Goal: Task Accomplishment & Management: Use online tool/utility

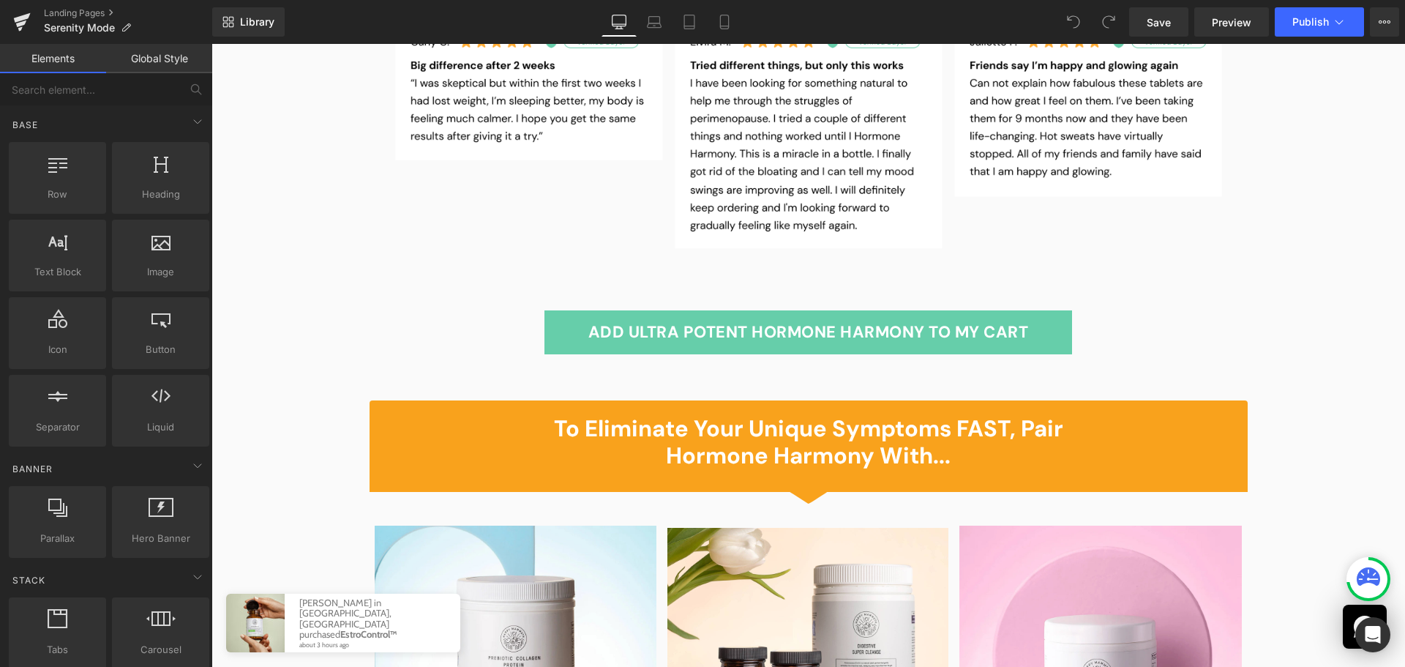
scroll to position [2268, 0]
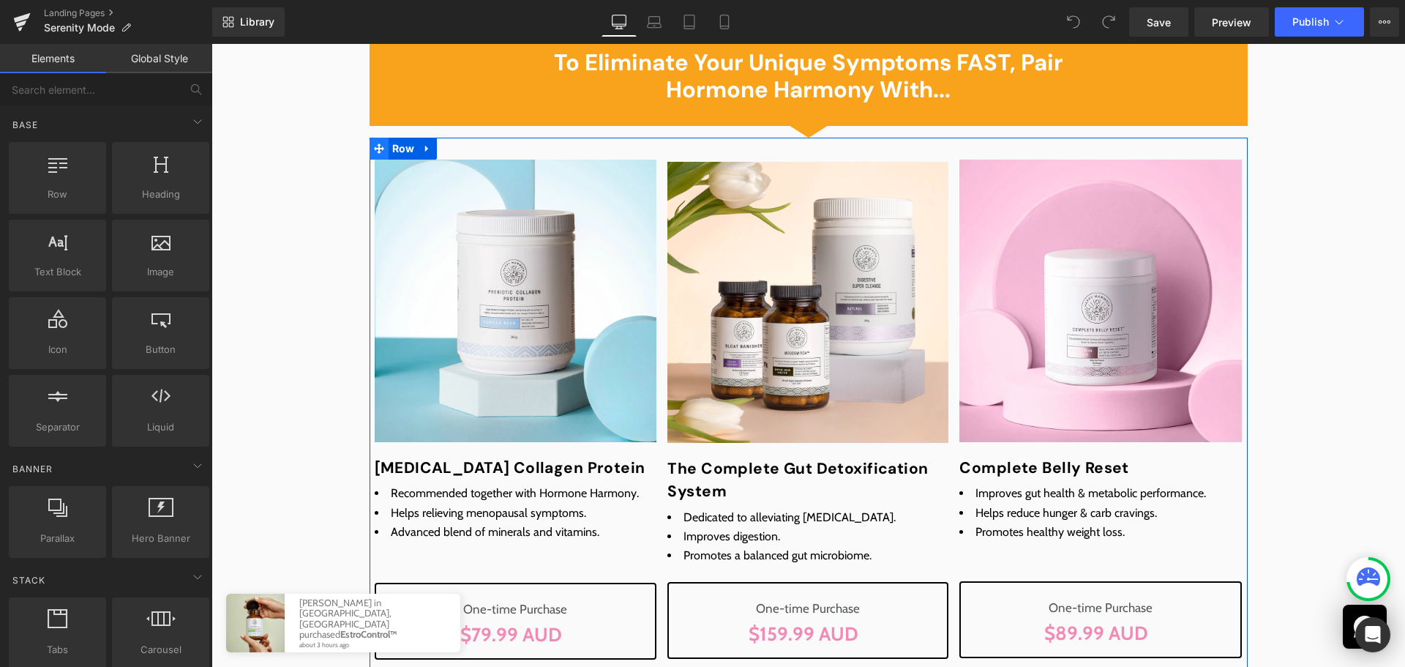
click at [380, 138] on span at bounding box center [379, 149] width 19 height 22
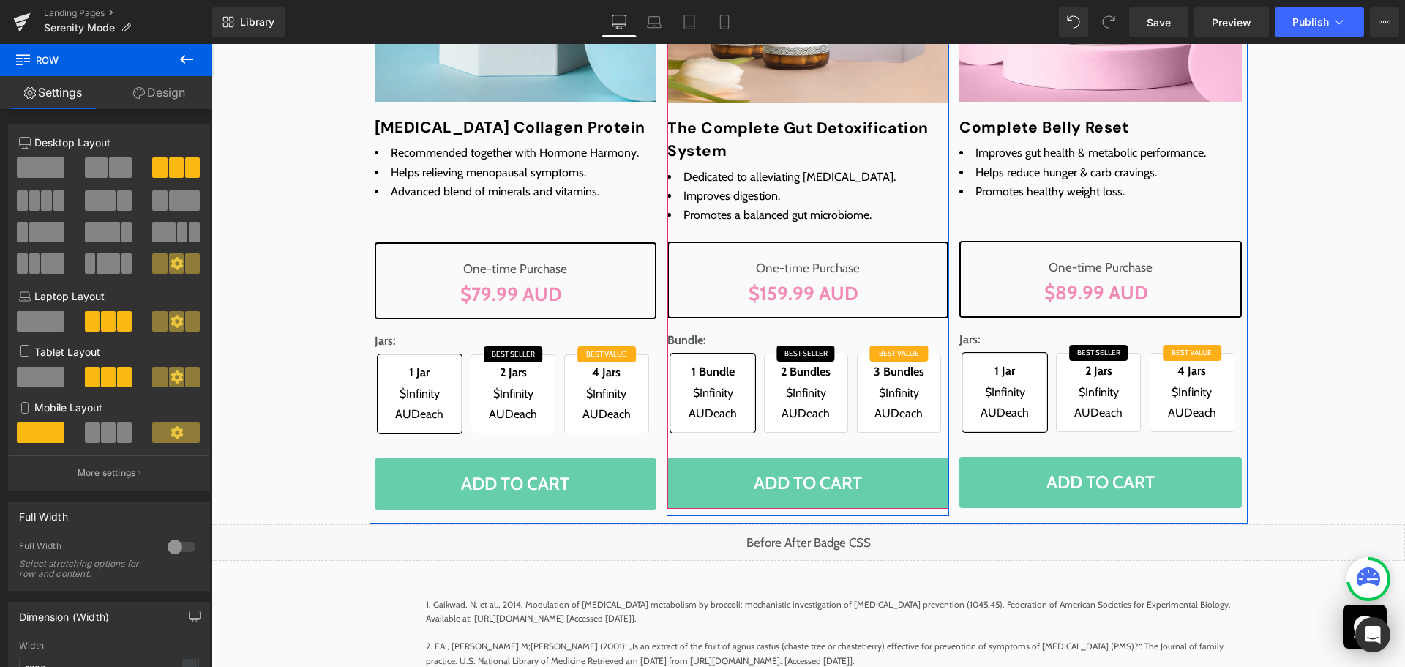
scroll to position [2634, 0]
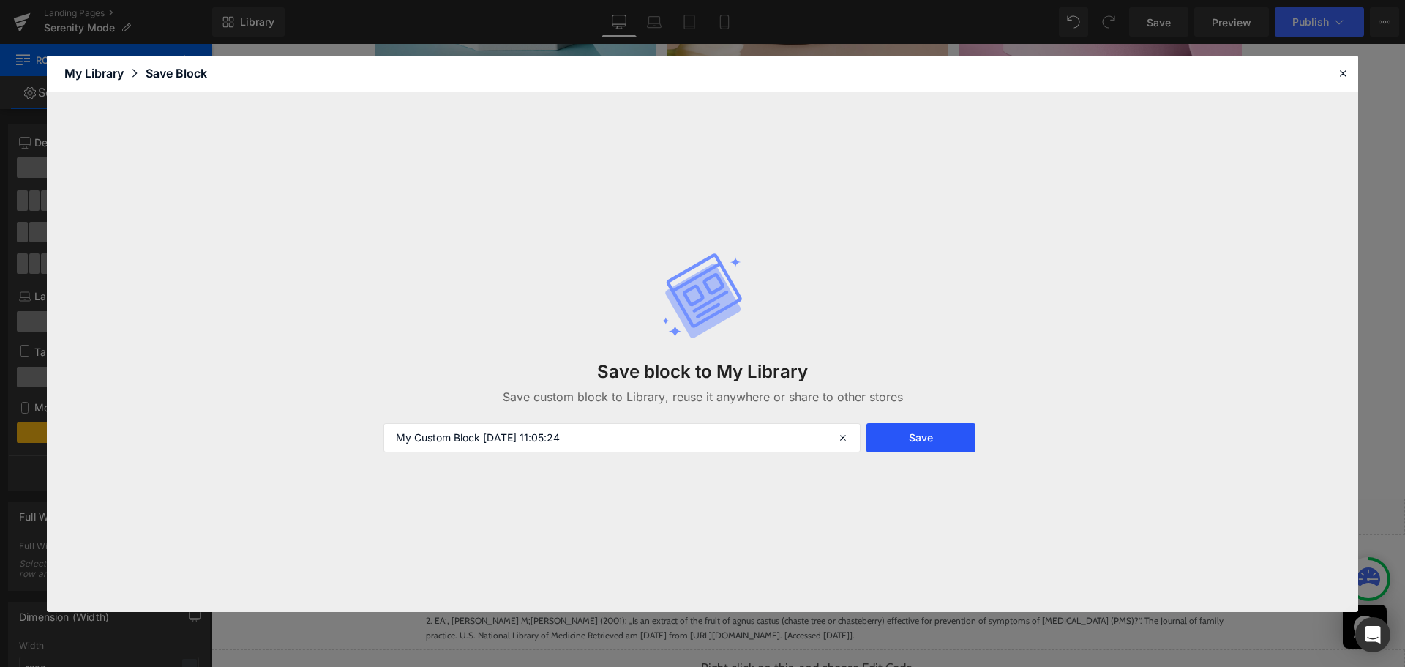
click at [923, 442] on button "Save" at bounding box center [920, 437] width 109 height 29
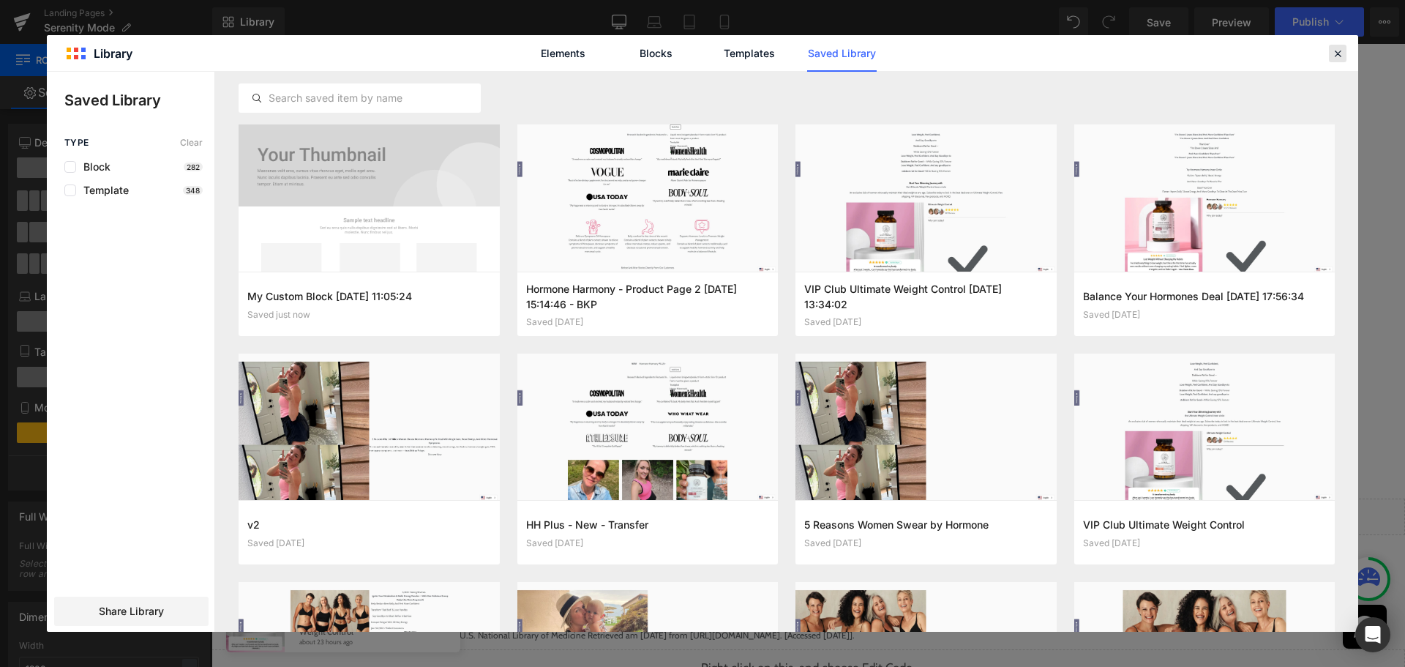
drag, startPoint x: 1335, startPoint y: 60, endPoint x: 1122, endPoint y: 34, distance: 214.5
click at [1335, 60] on div at bounding box center [1338, 54] width 18 height 18
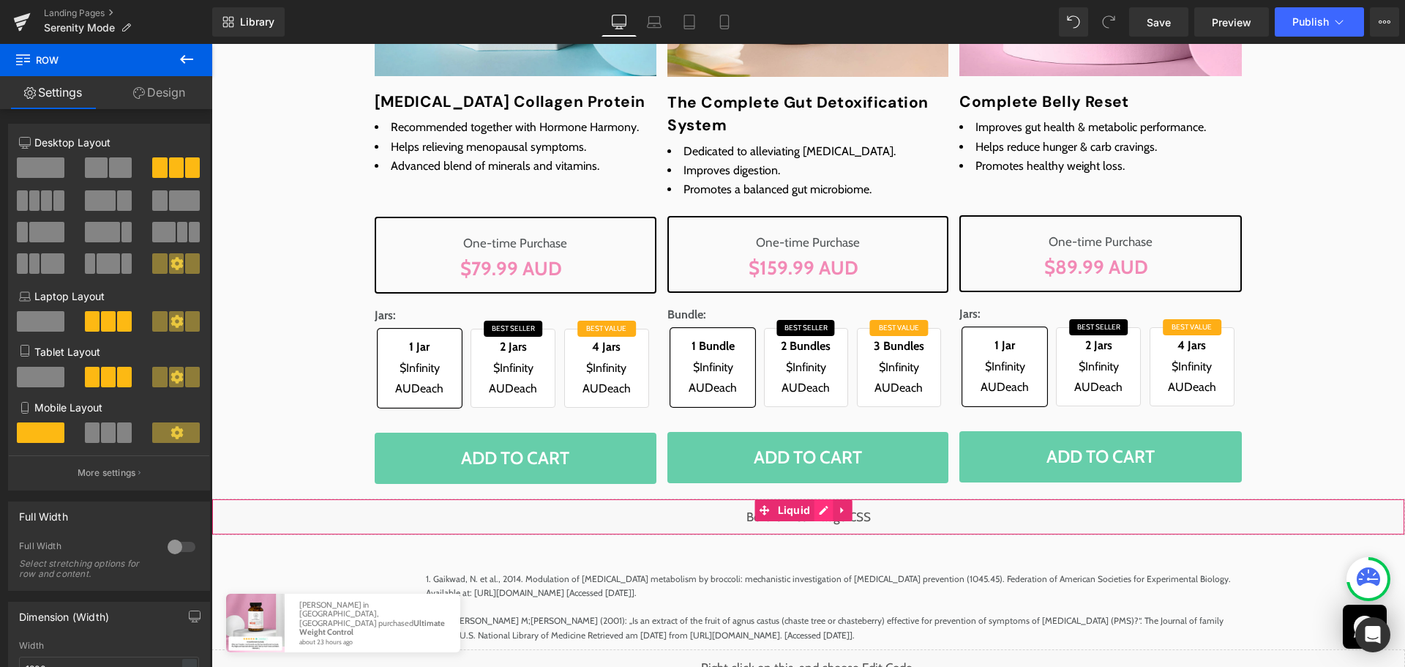
click at [820, 500] on div "Liquid" at bounding box center [807, 516] width 1193 height 37
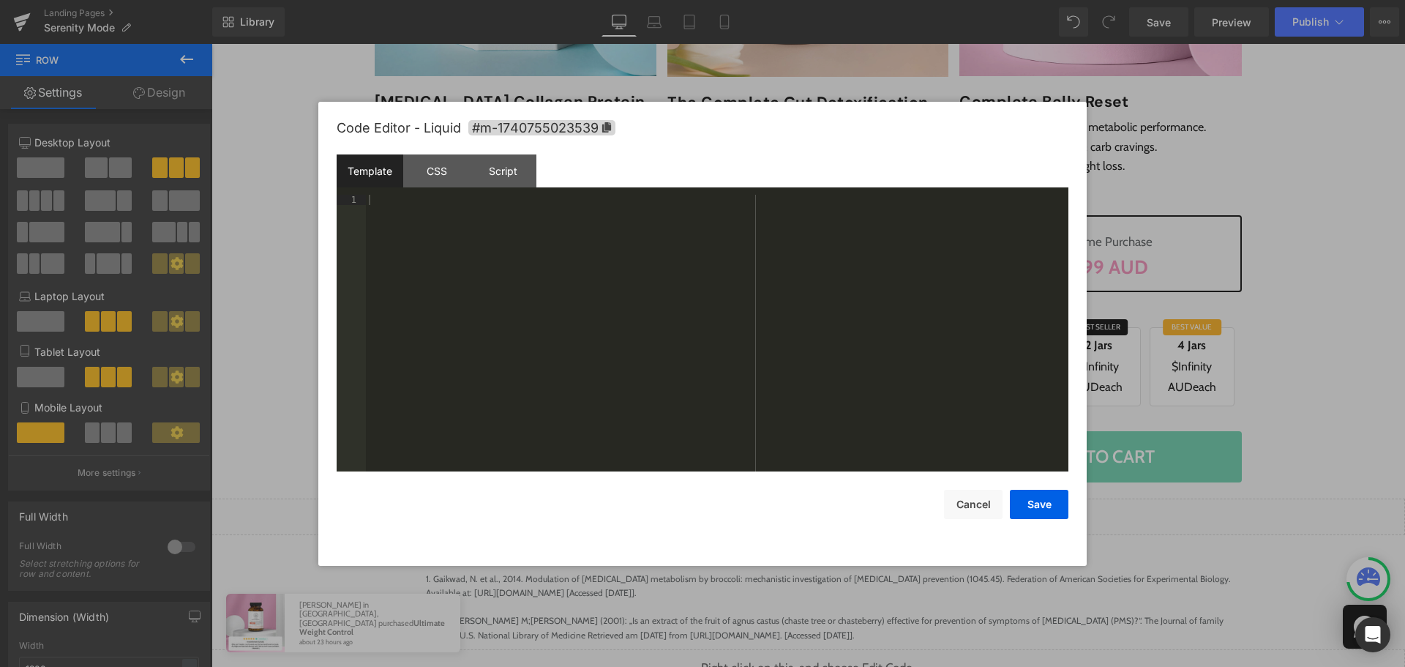
click at [783, 400] on div at bounding box center [717, 343] width 702 height 297
click at [443, 170] on div "CSS" at bounding box center [436, 170] width 67 height 33
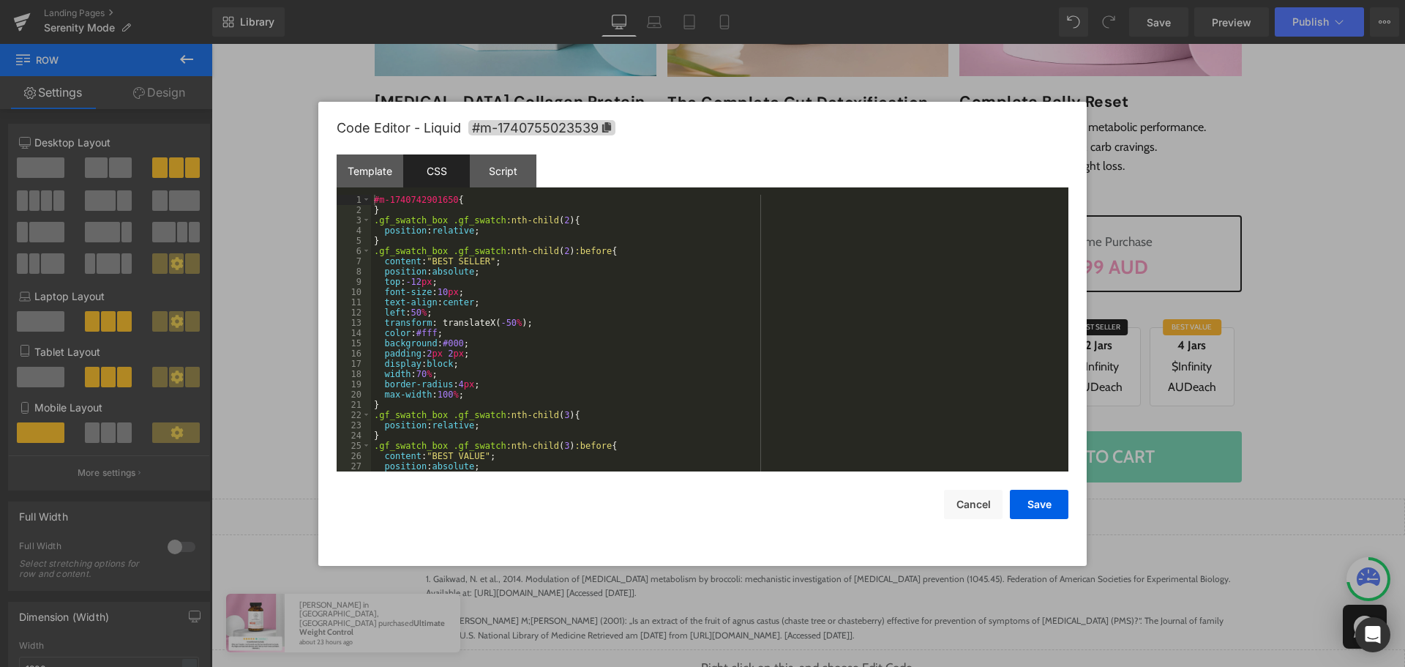
click at [561, 318] on div "#m-1740742901650 { } .gf_swatch_box .gf_swatch :nth-child ( 2 ) { position : re…" at bounding box center [716, 343] width 691 height 297
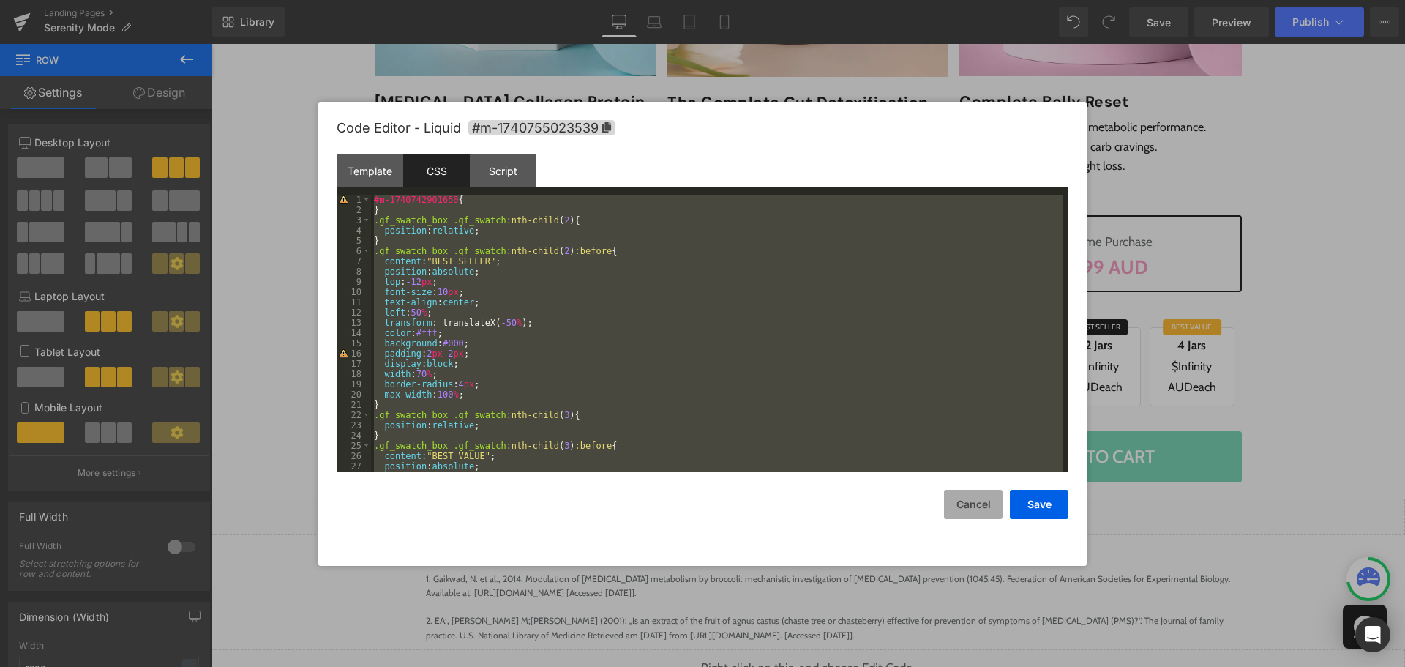
drag, startPoint x: 965, startPoint y: 501, endPoint x: 680, endPoint y: 466, distance: 287.5
click at [965, 501] on button "Cancel" at bounding box center [973, 503] width 59 height 29
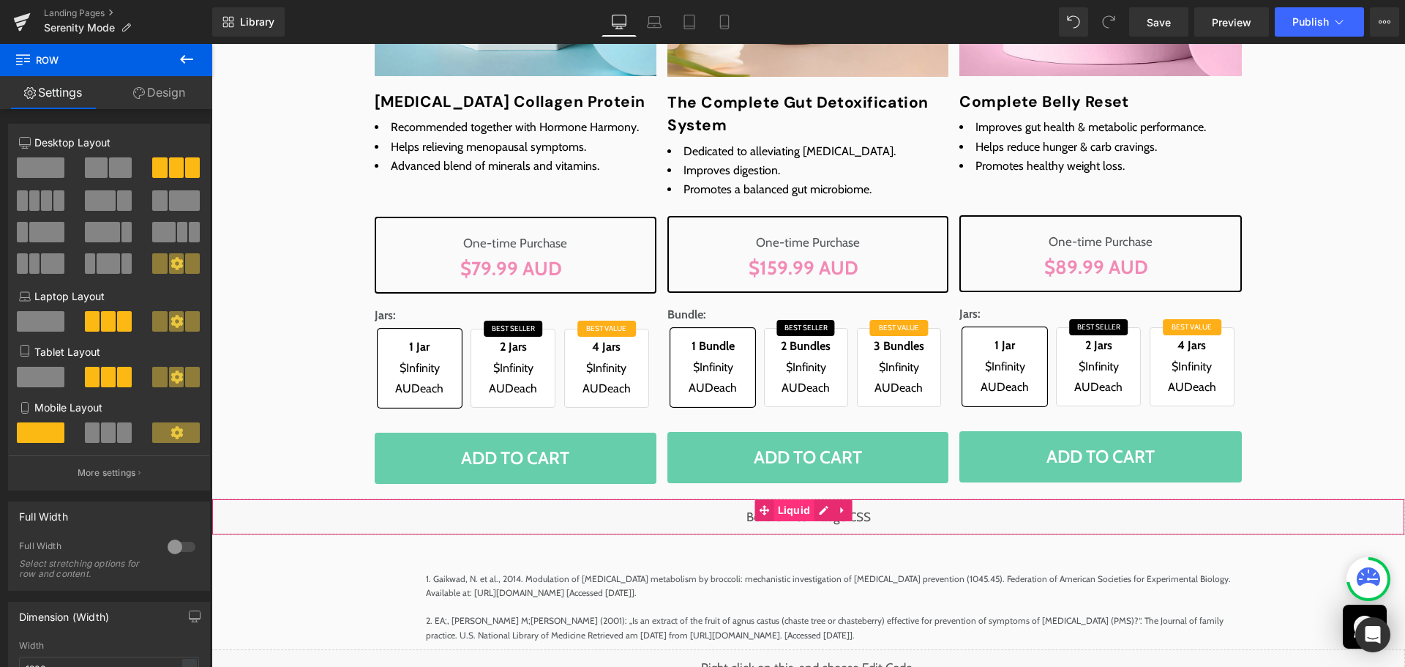
click at [803, 499] on span "Liquid" at bounding box center [794, 510] width 40 height 22
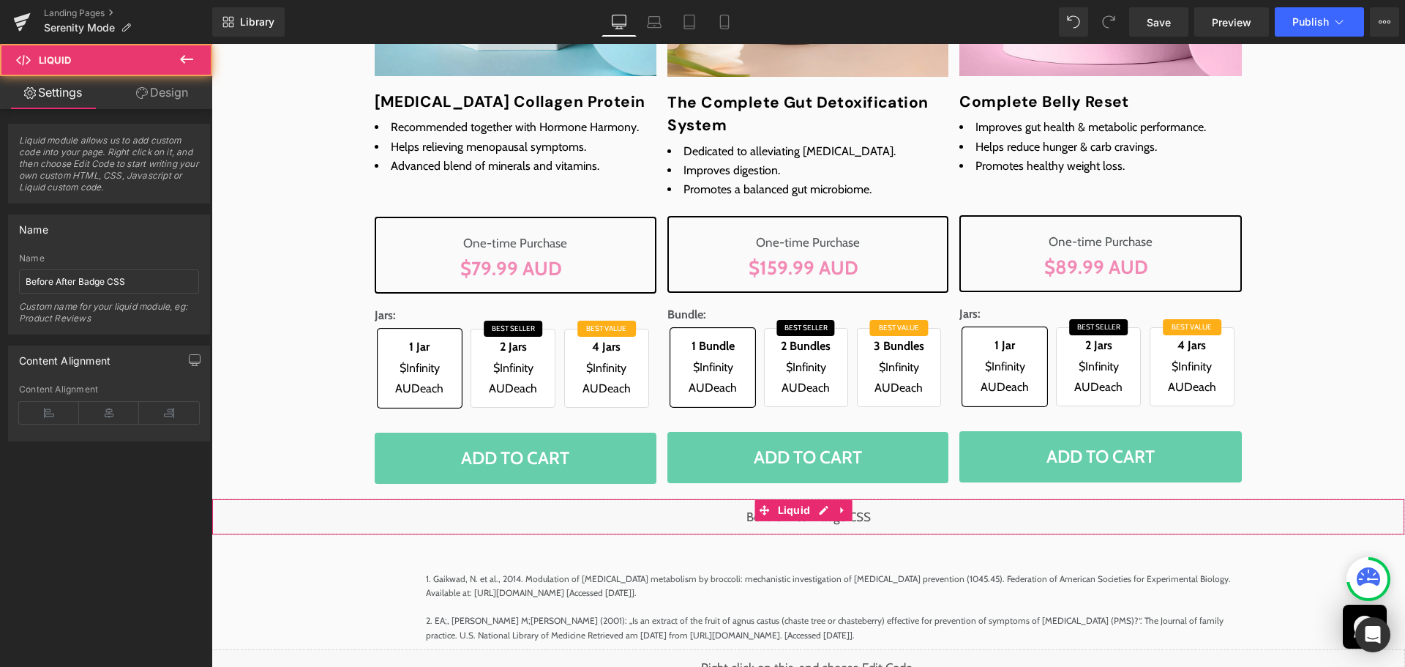
click at [155, 295] on div "Name Before After Badge CSS Custom name for your liquid module, eg: Product Rev…" at bounding box center [109, 293] width 180 height 80
click at [156, 291] on input "Before After Badge CSS" at bounding box center [109, 281] width 180 height 24
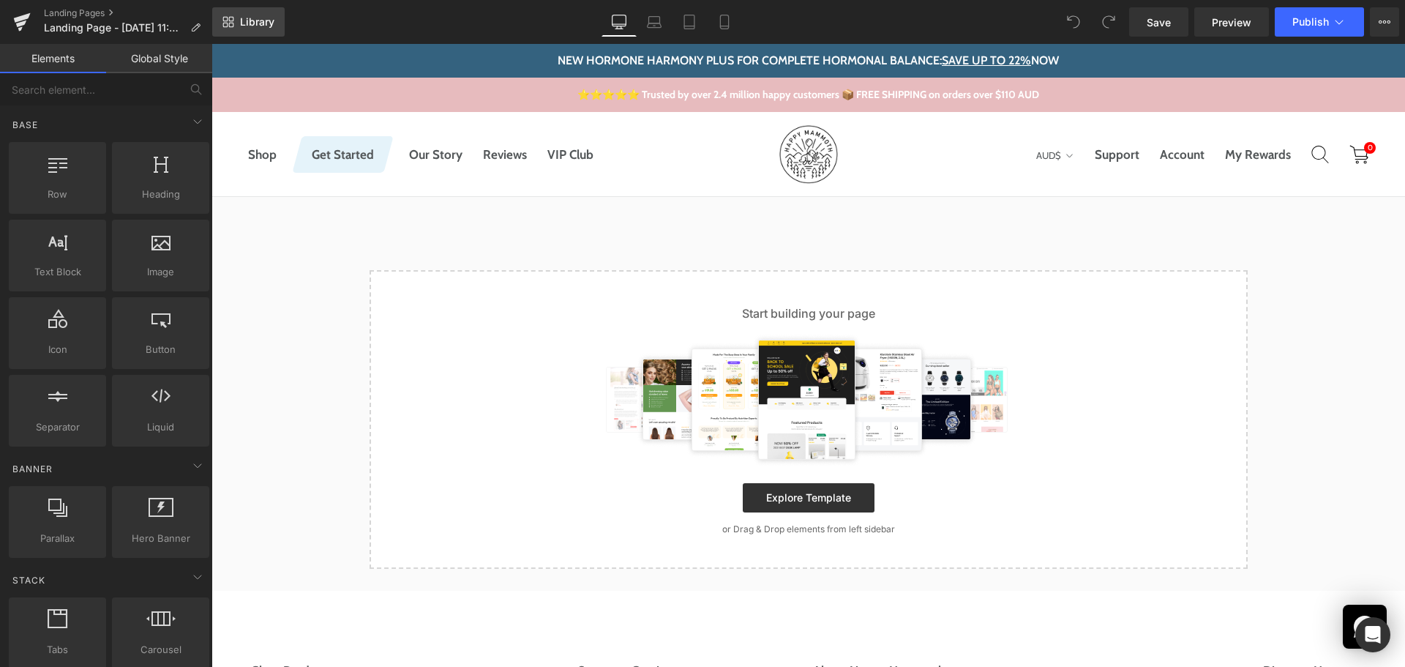
click at [249, 7] on link "Library" at bounding box center [248, 21] width 72 height 29
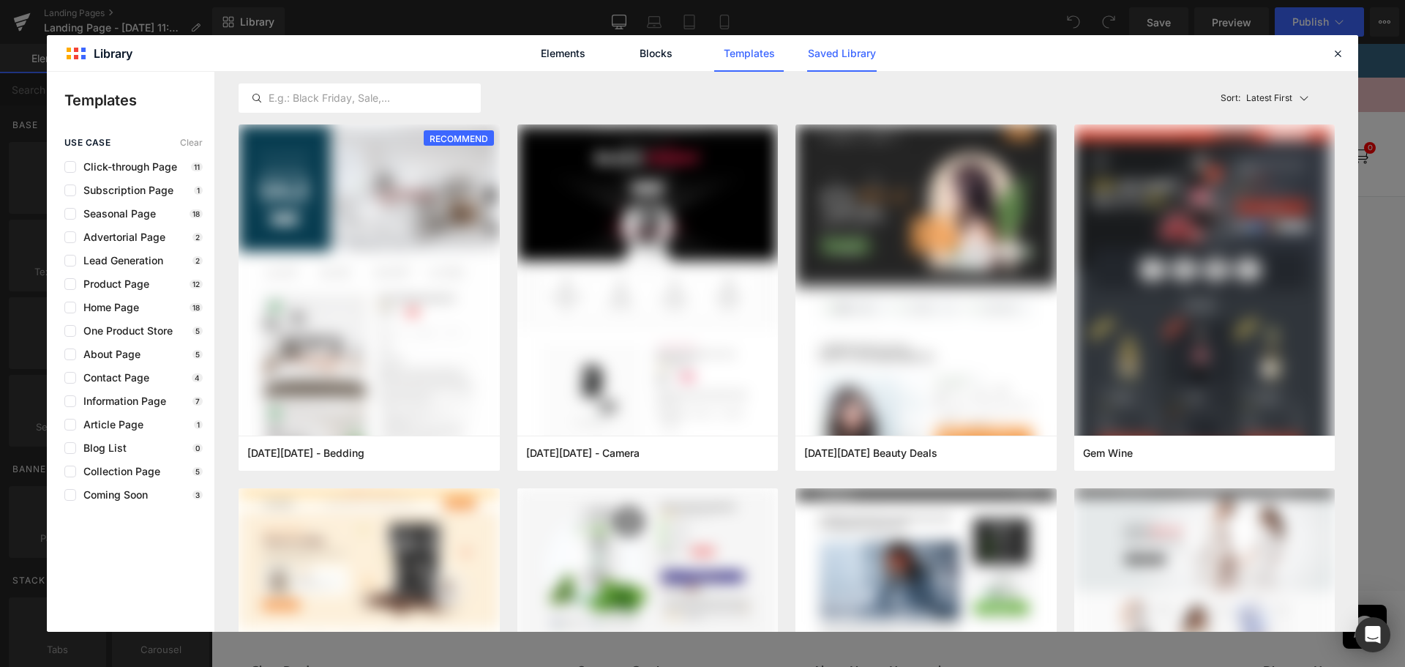
click at [838, 53] on link "Saved Library" at bounding box center [842, 53] width 70 height 37
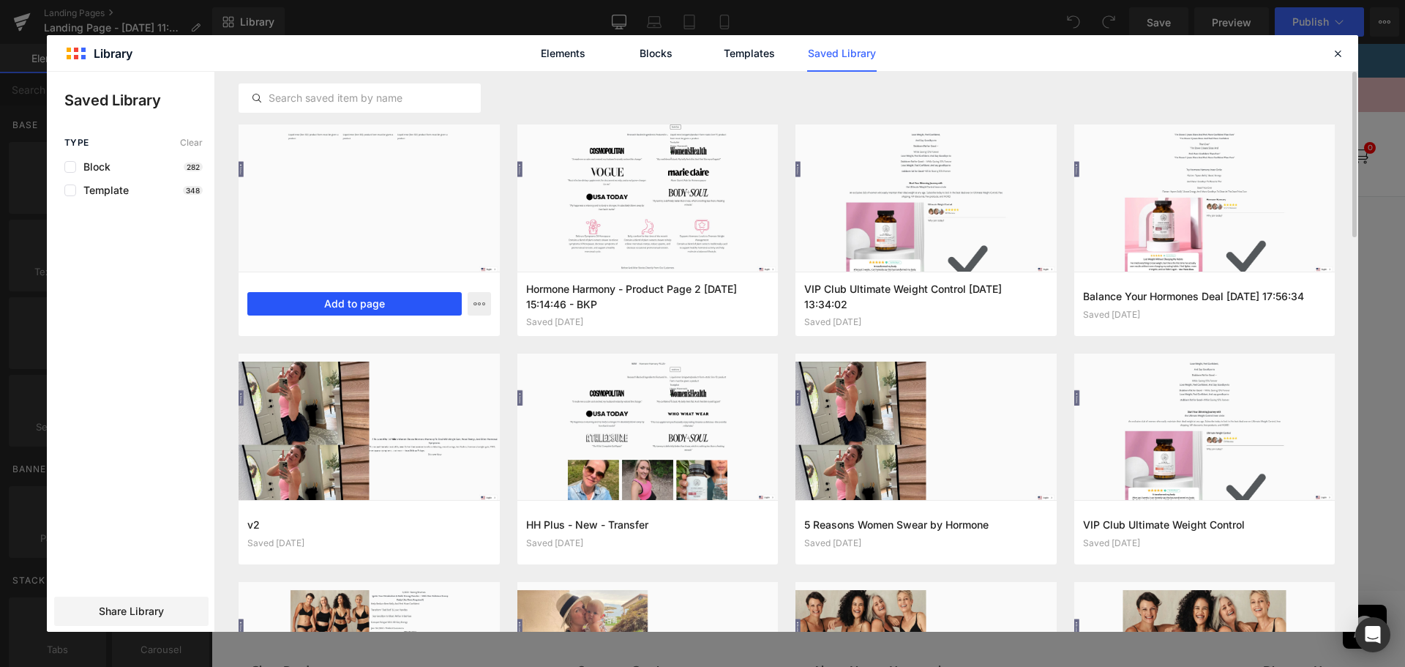
click at [314, 299] on button "Add to page" at bounding box center [354, 303] width 214 height 23
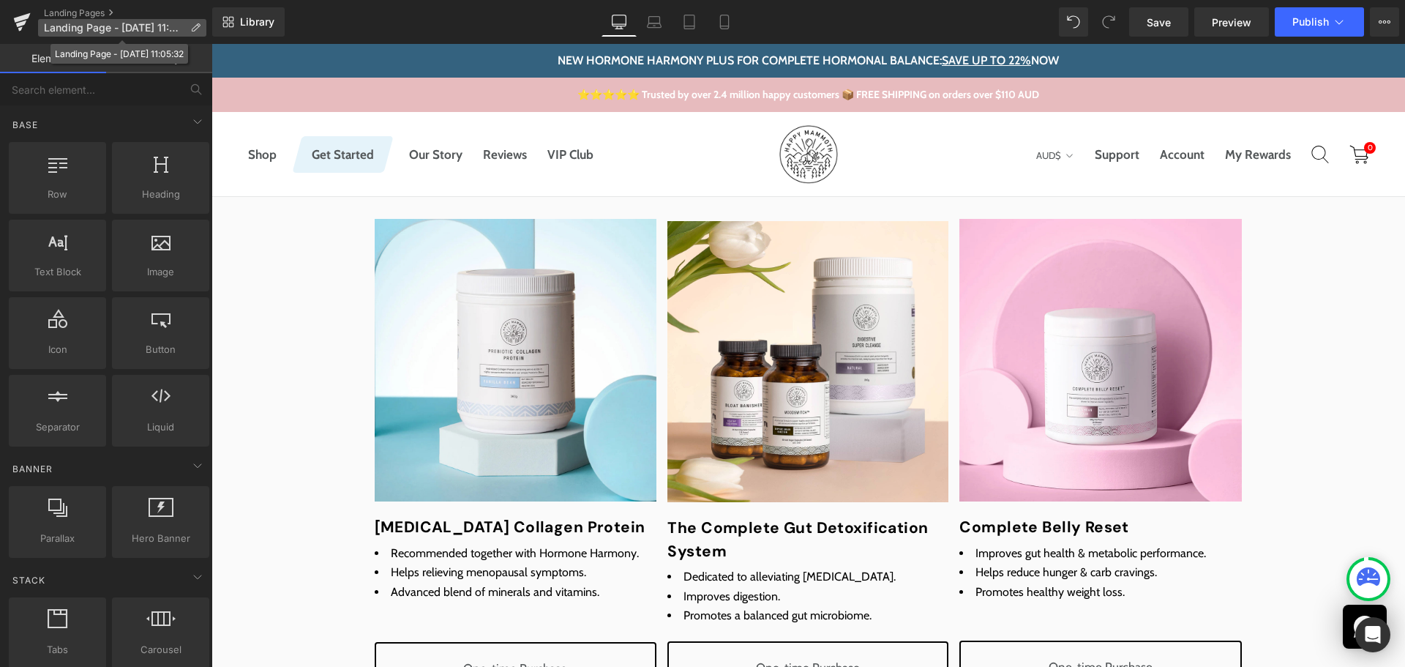
click at [192, 26] on icon at bounding box center [195, 28] width 10 height 10
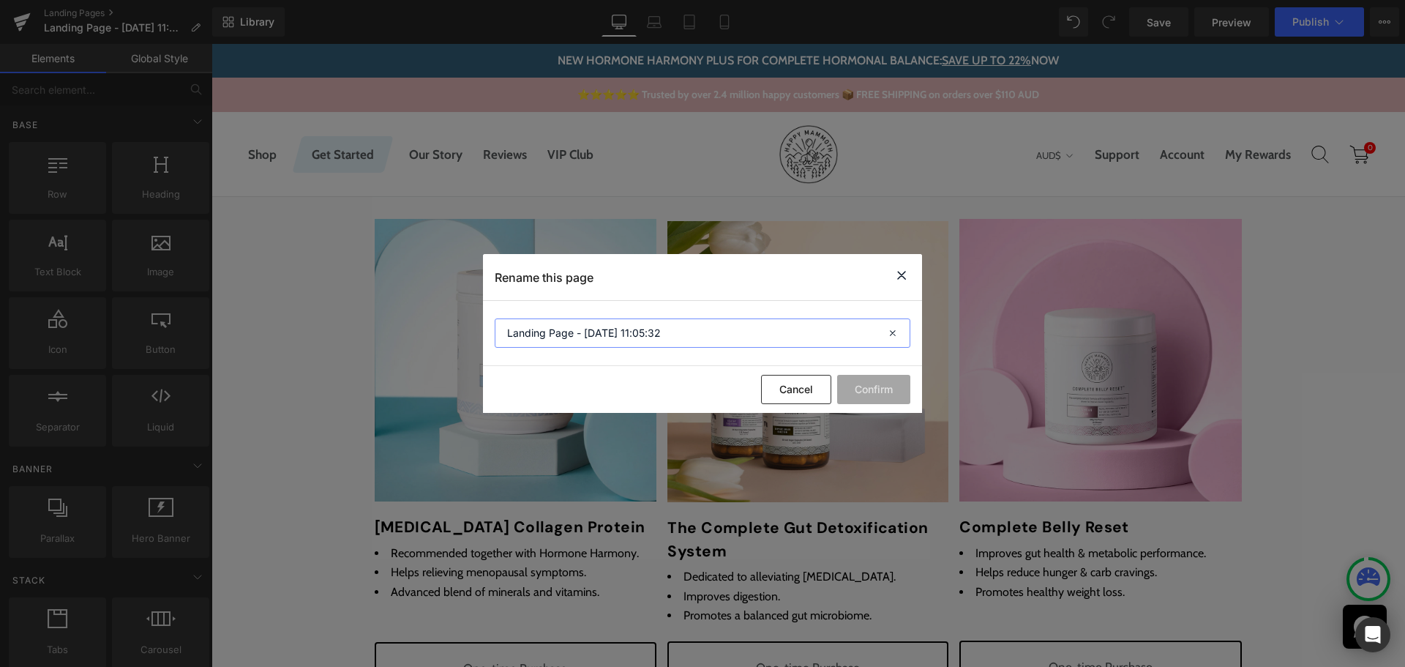
click at [546, 329] on input "Landing Page - Aug 28, 11:05:32" at bounding box center [703, 332] width 416 height 29
paste input "Clearance"
type input "Clearance"
click at [899, 394] on button "Confirm" at bounding box center [873, 389] width 73 height 29
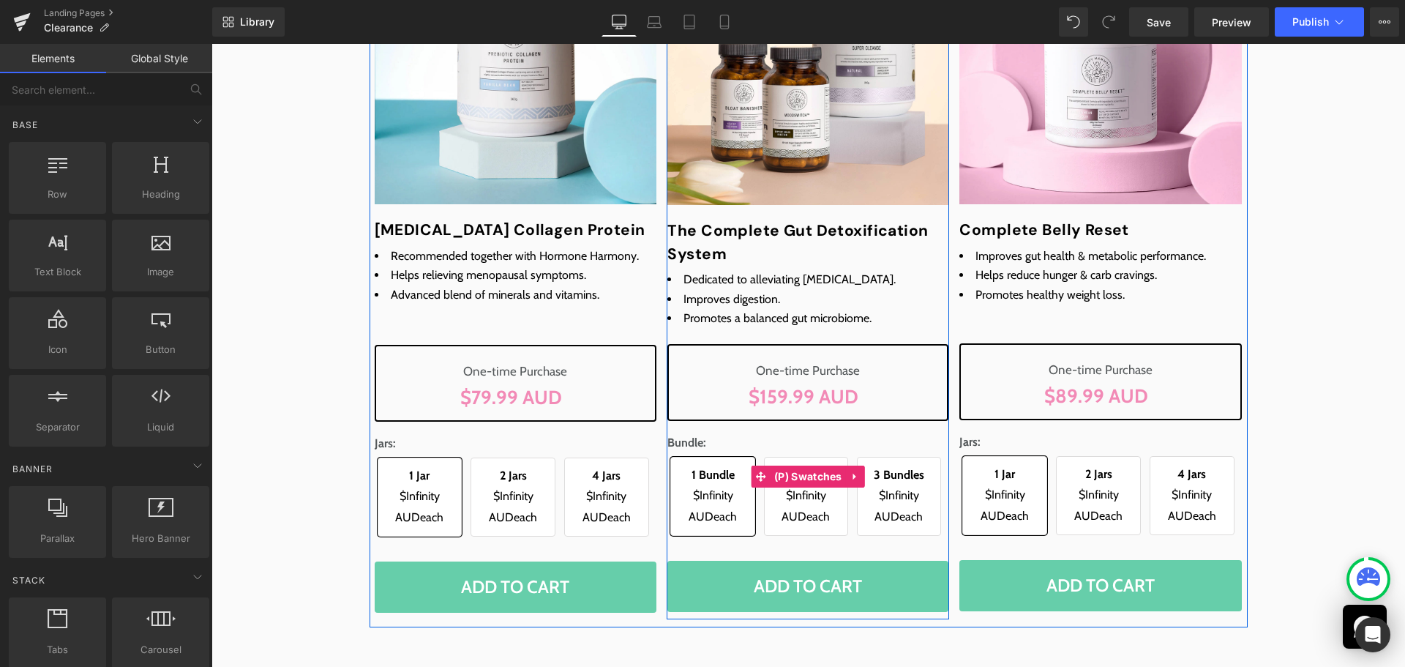
scroll to position [220, 0]
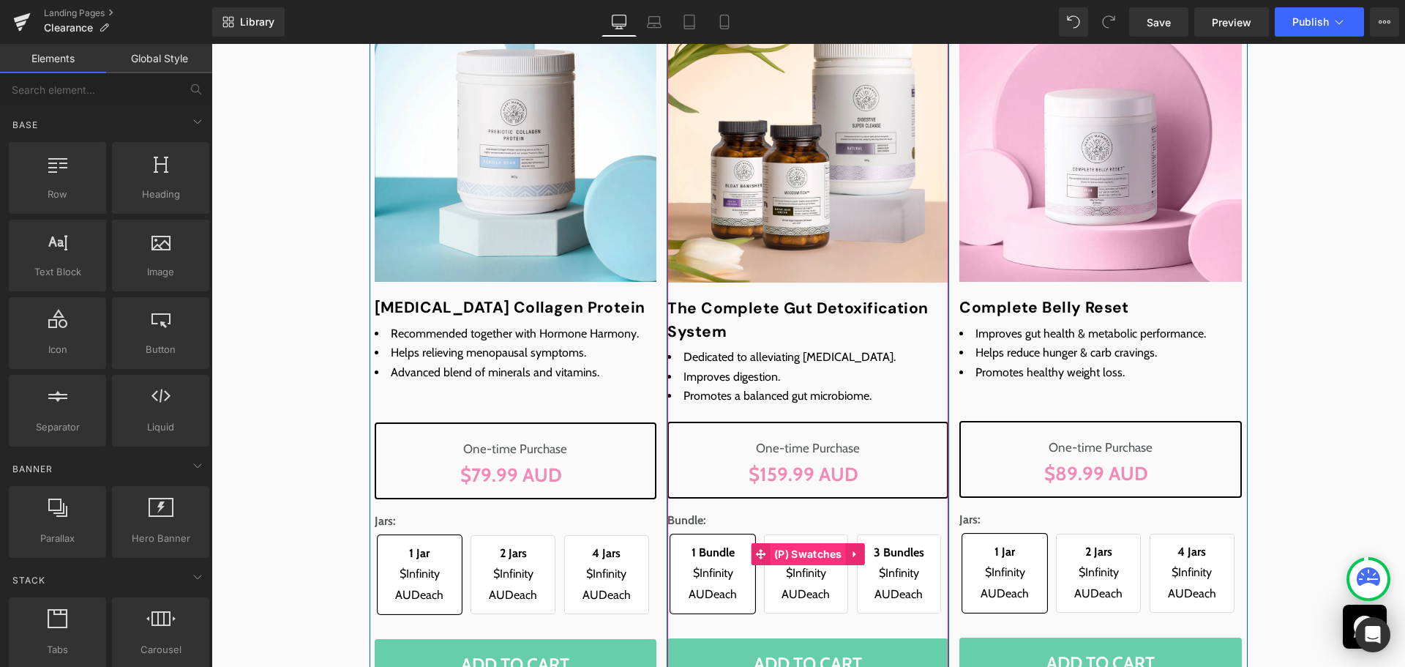
click at [792, 546] on span "(P) Swatches" at bounding box center [807, 554] width 75 height 22
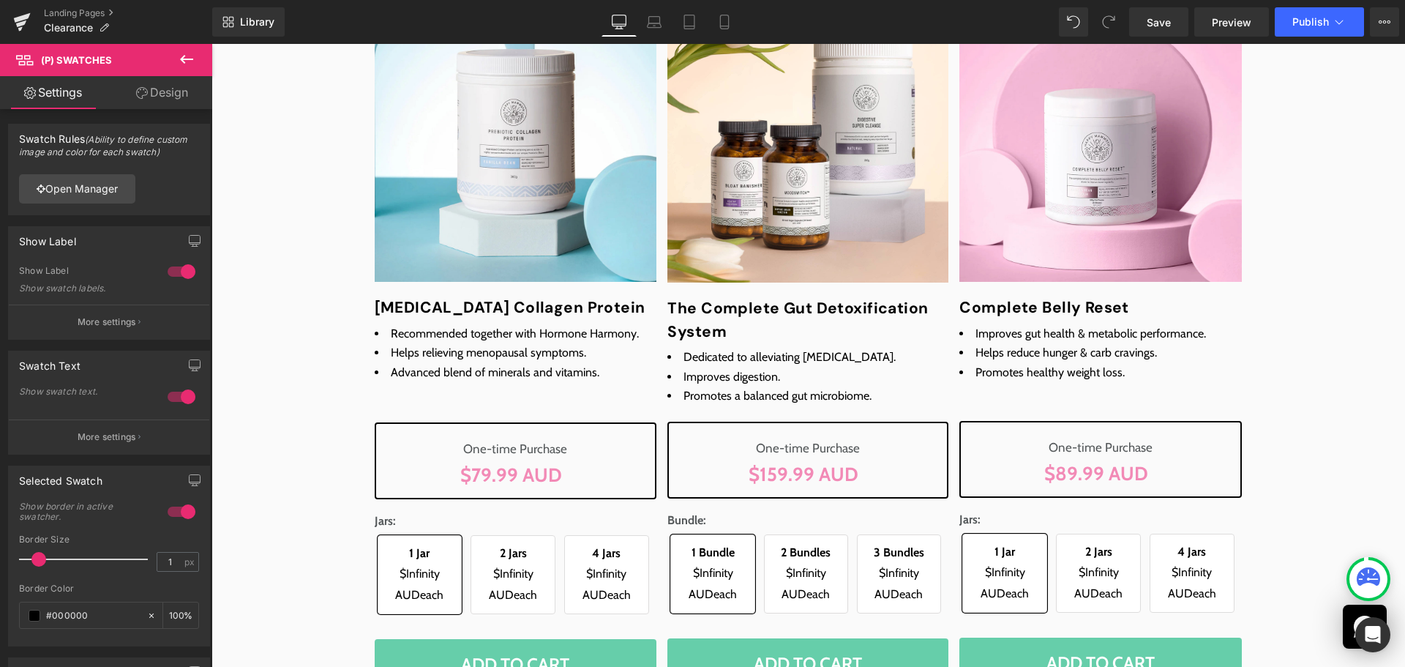
scroll to position [0, 0]
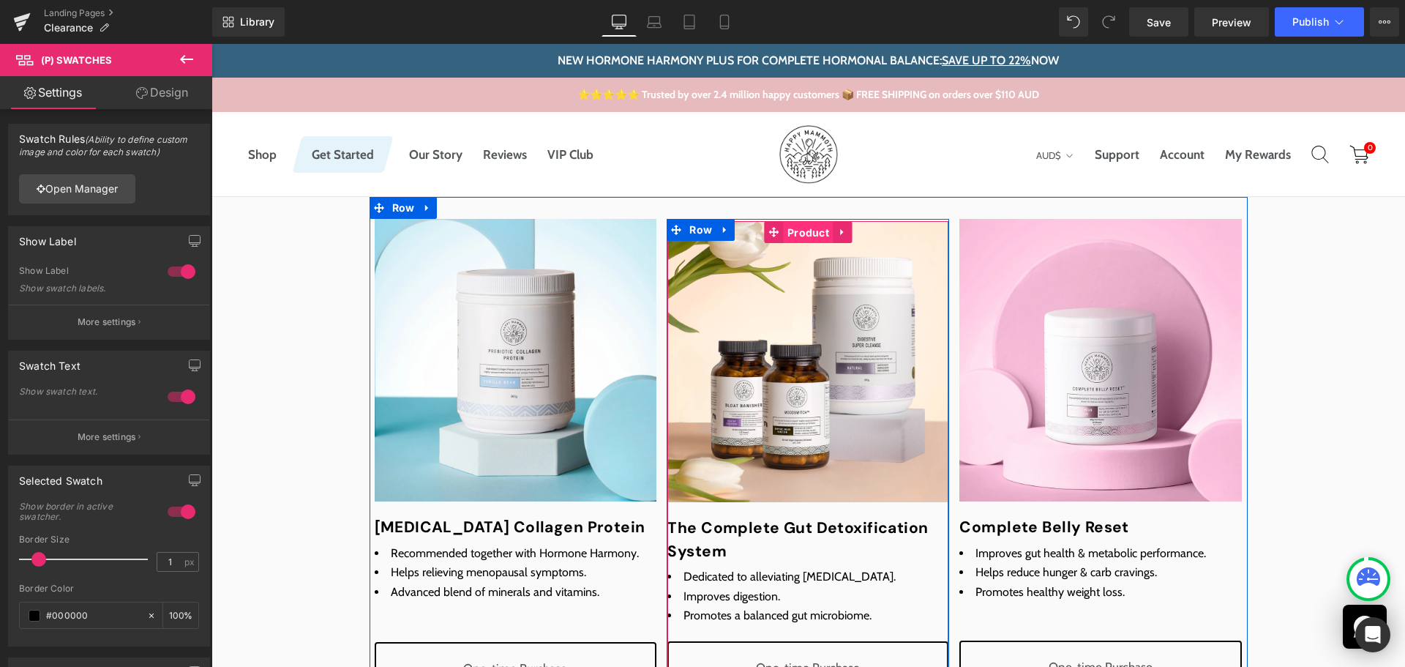
click at [803, 229] on span "Product" at bounding box center [808, 233] width 49 height 22
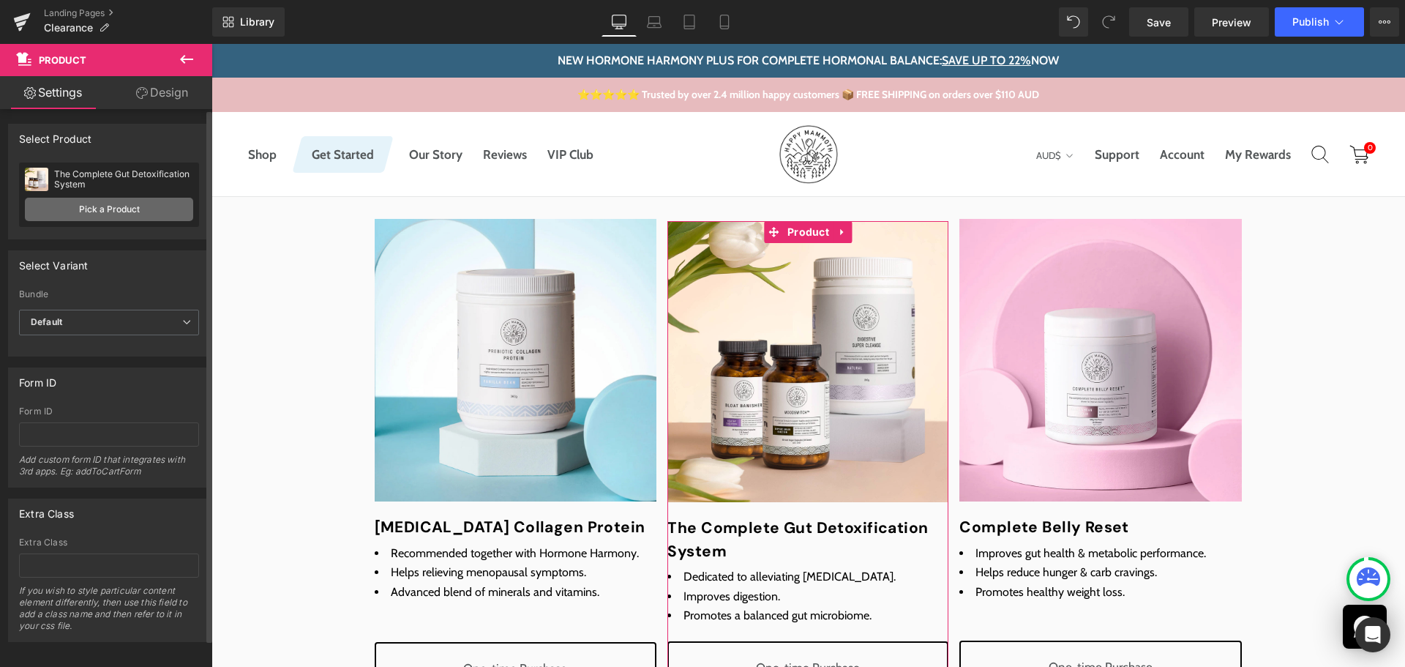
click at [100, 208] on link "Pick a Product" at bounding box center [109, 209] width 168 height 23
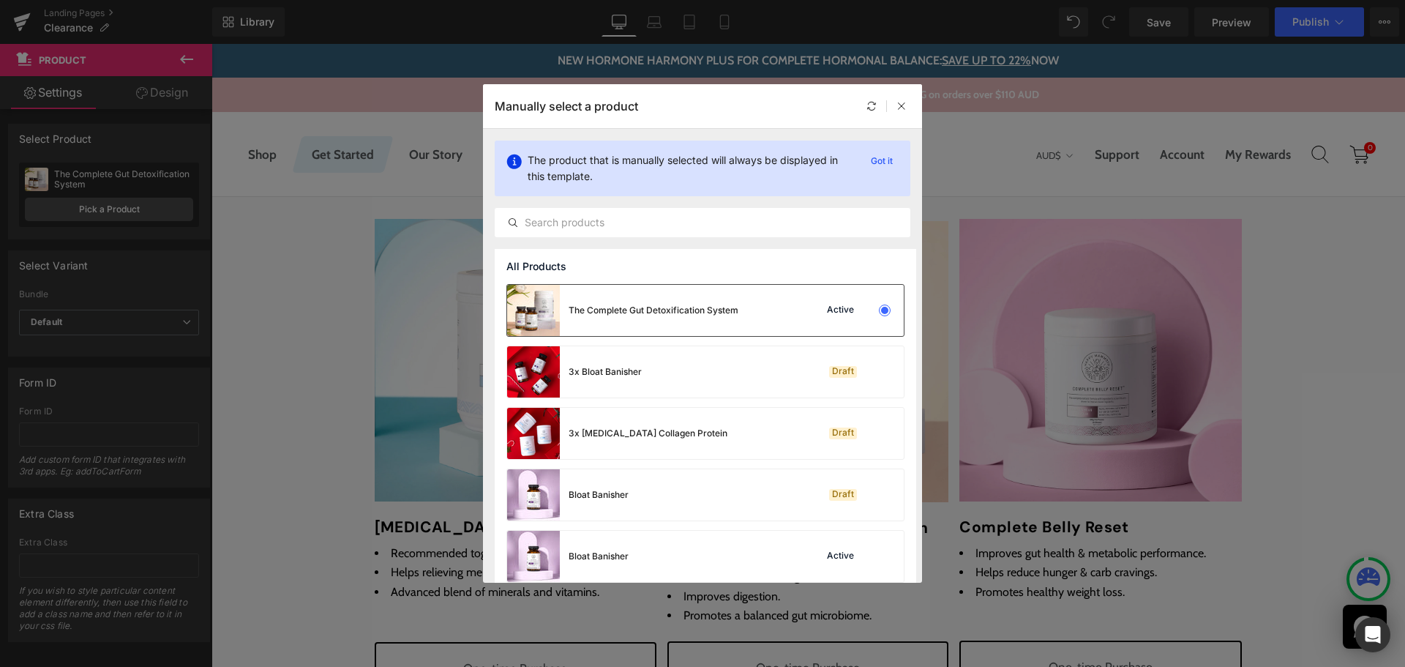
click at [699, 301] on div "The Complete Gut Detoxification System" at bounding box center [622, 310] width 231 height 51
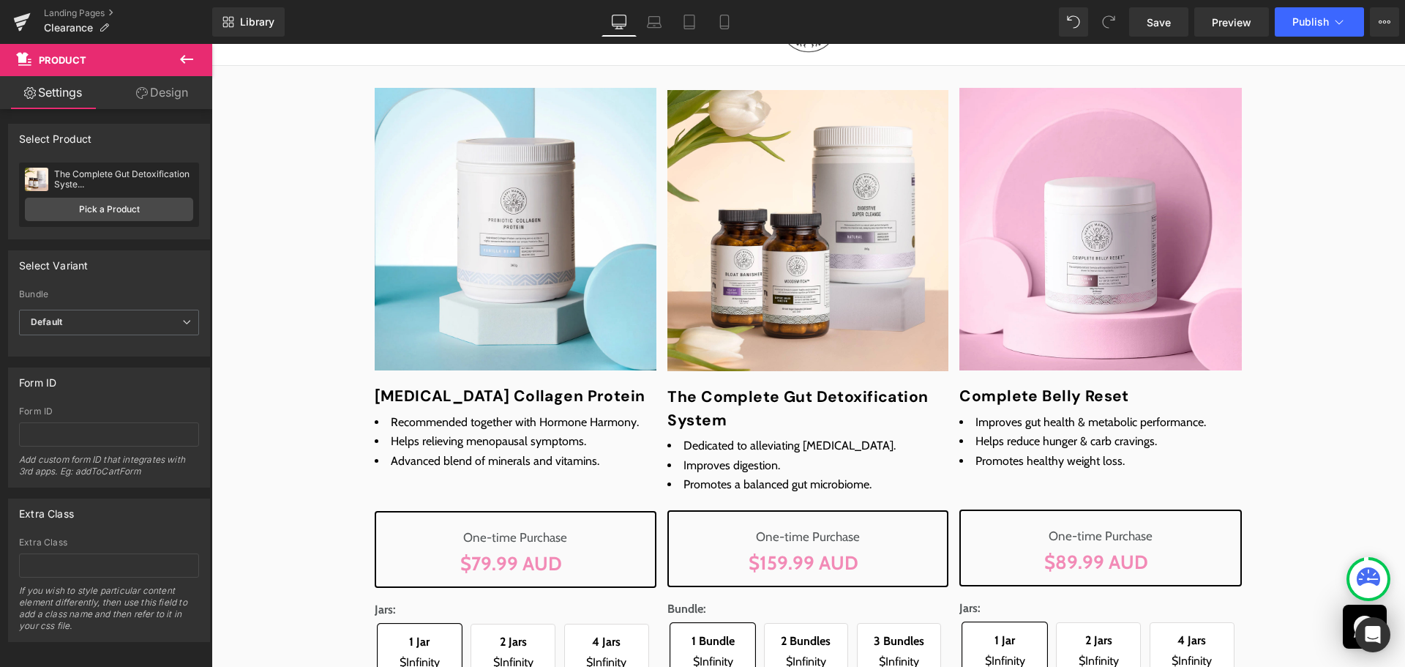
scroll to position [439, 0]
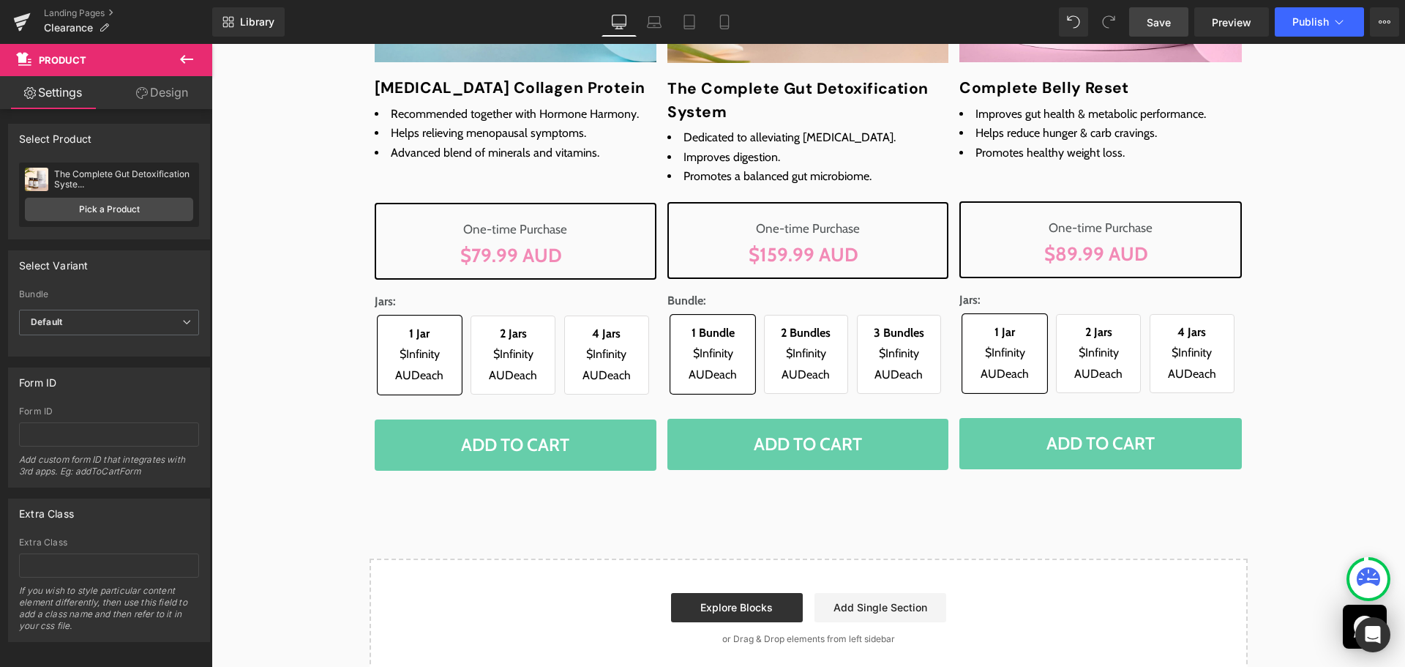
click at [1160, 26] on span "Save" at bounding box center [1159, 22] width 24 height 15
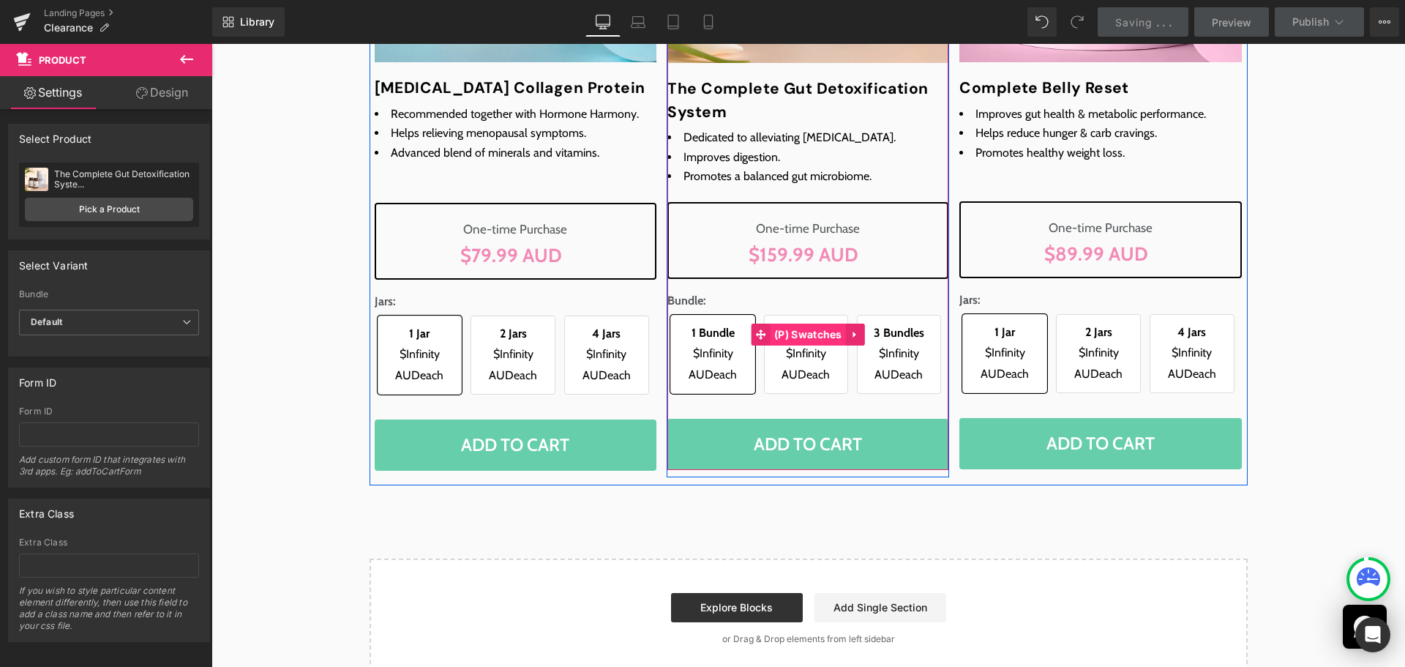
click at [784, 329] on span "(P) Swatches" at bounding box center [807, 334] width 75 height 22
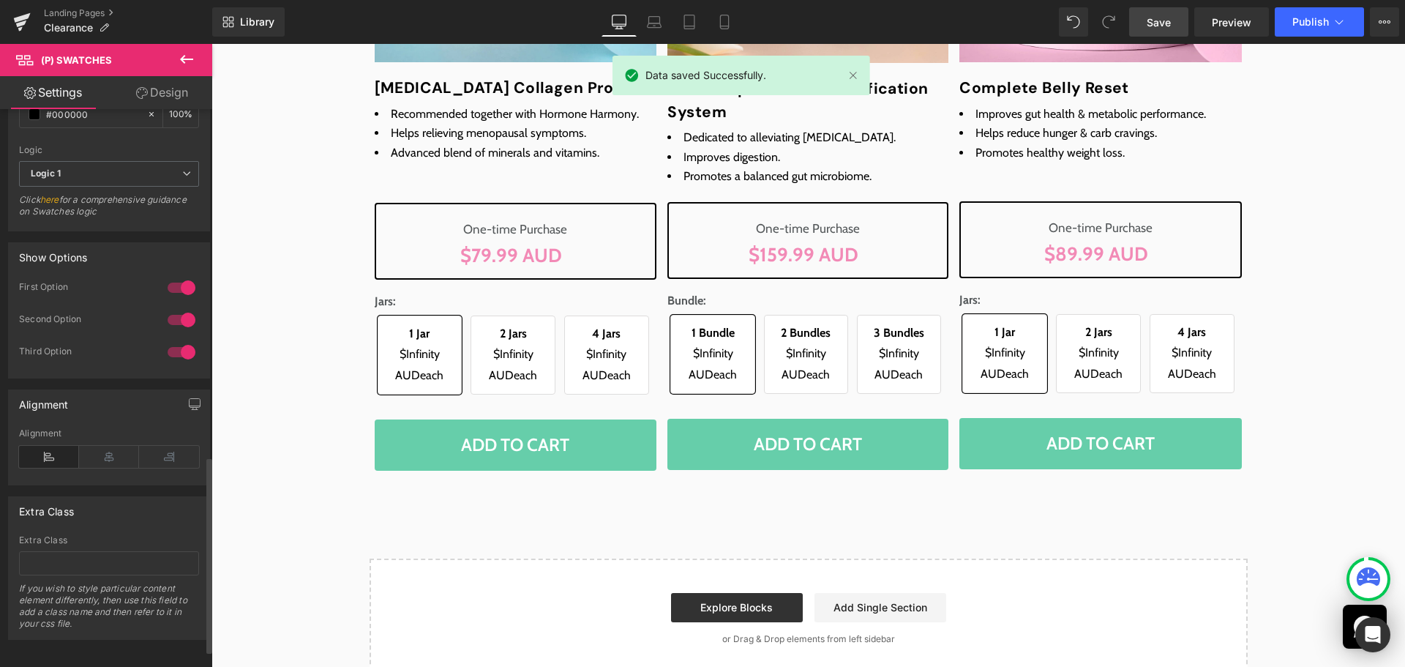
scroll to position [1035, 0]
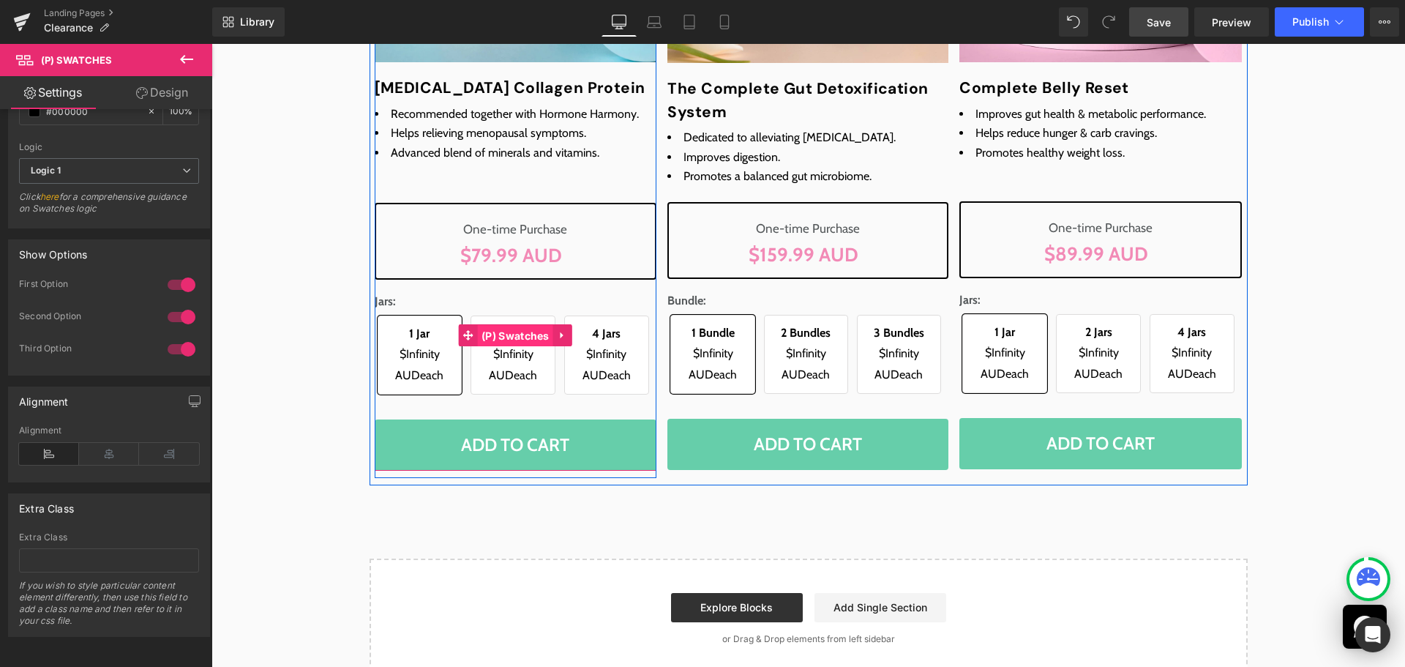
click at [506, 340] on span "(P) Swatches" at bounding box center [515, 336] width 75 height 22
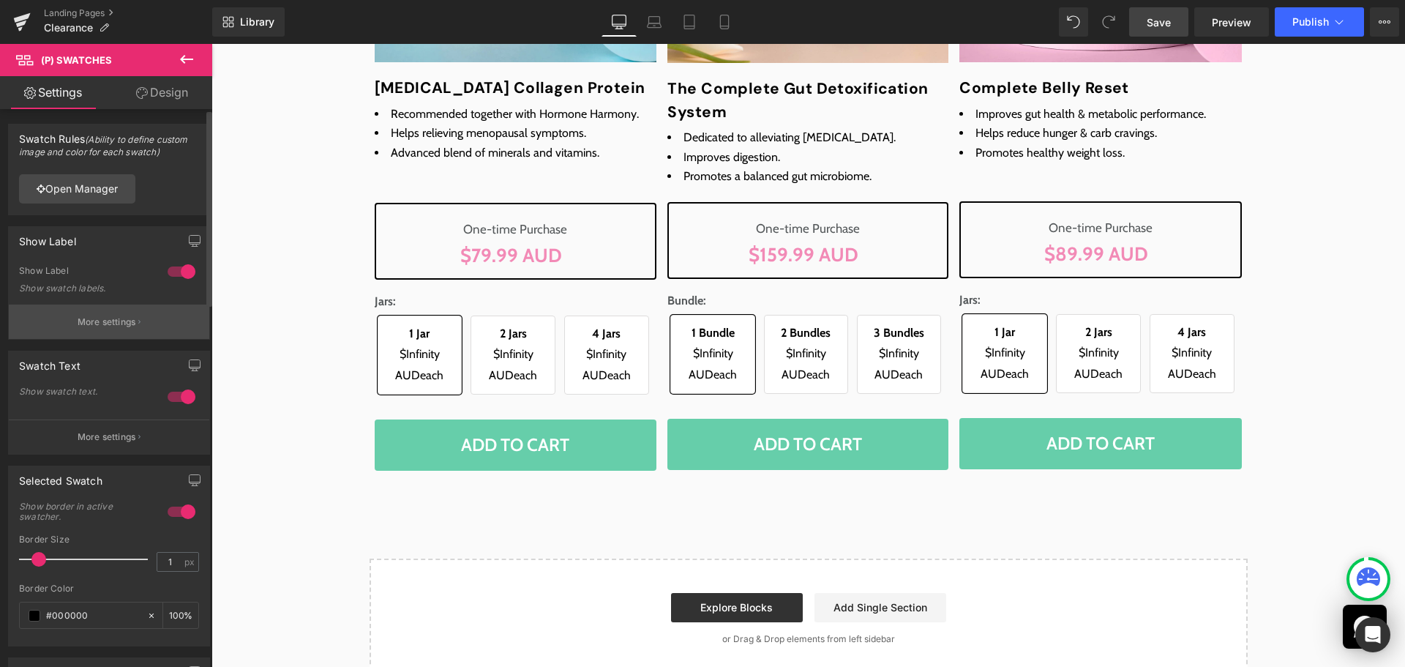
click at [105, 323] on p "More settings" at bounding box center [107, 321] width 59 height 13
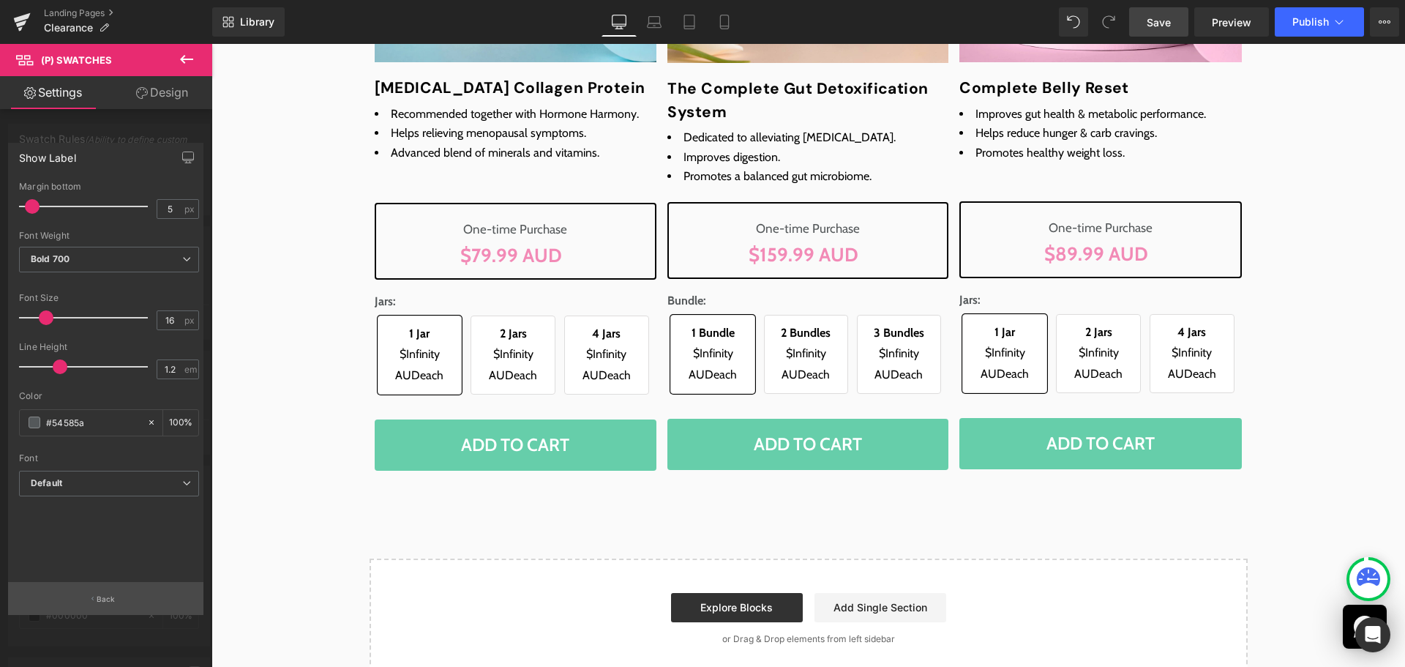
click at [120, 595] on button "Back" at bounding box center [105, 598] width 195 height 33
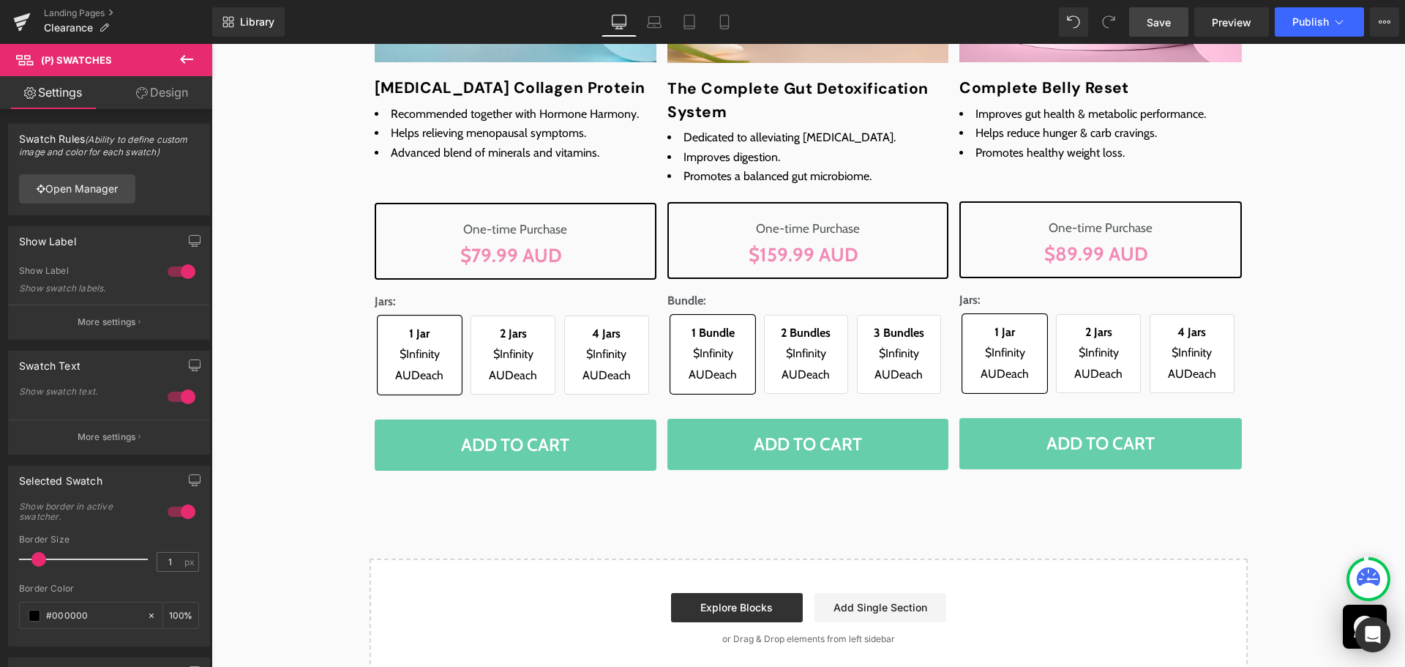
click at [180, 63] on icon at bounding box center [187, 59] width 18 height 18
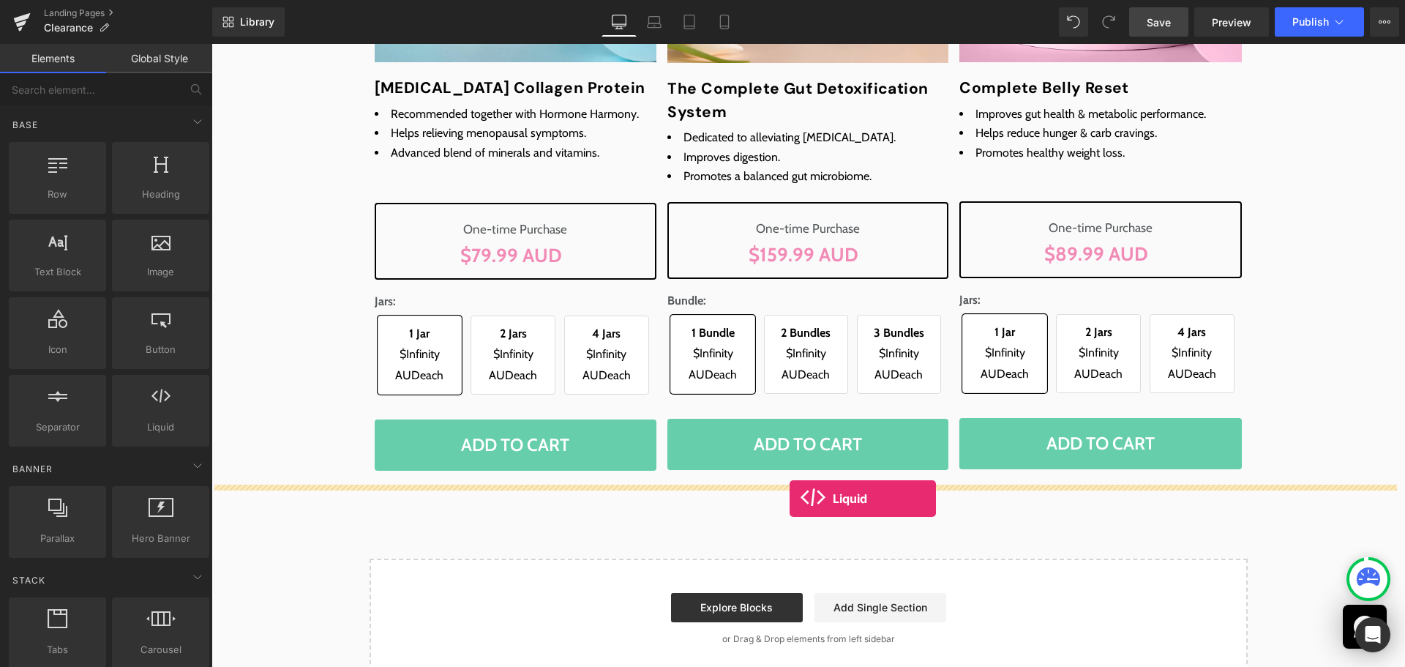
drag, startPoint x: 368, startPoint y: 454, endPoint x: 789, endPoint y: 498, distance: 423.7
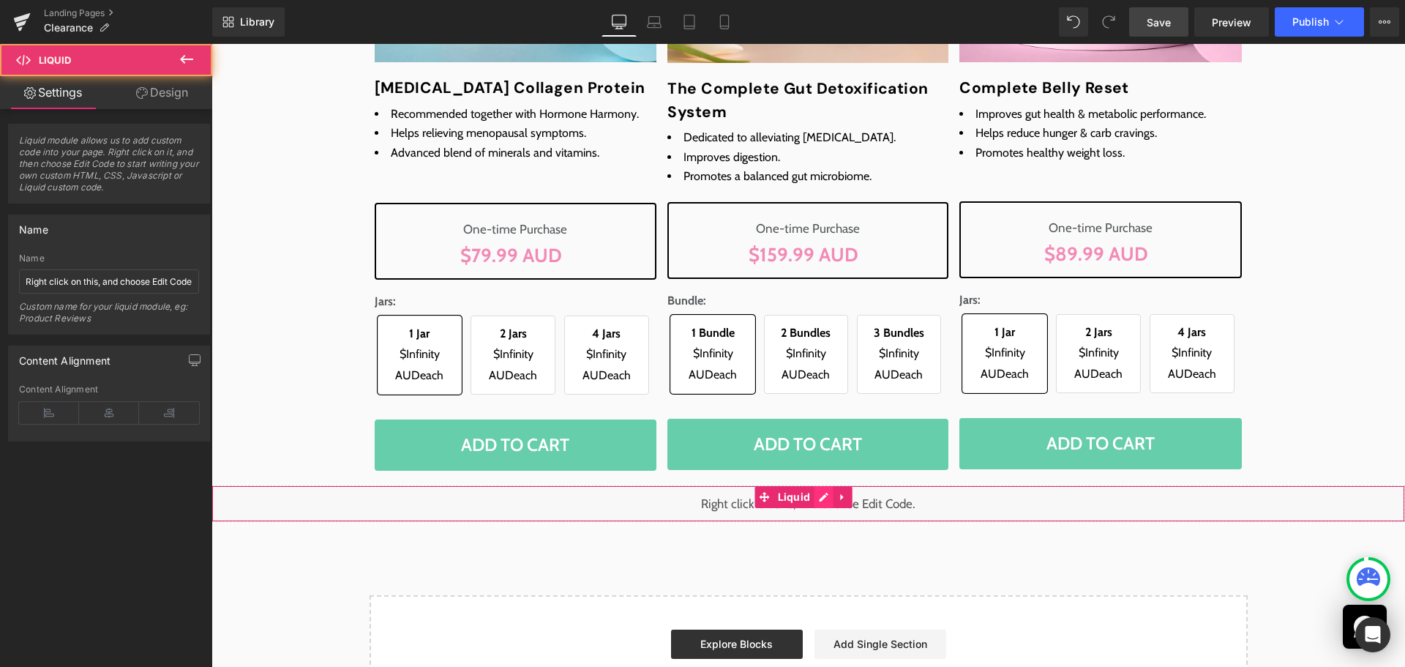
click at [823, 500] on div "Liquid" at bounding box center [807, 503] width 1193 height 37
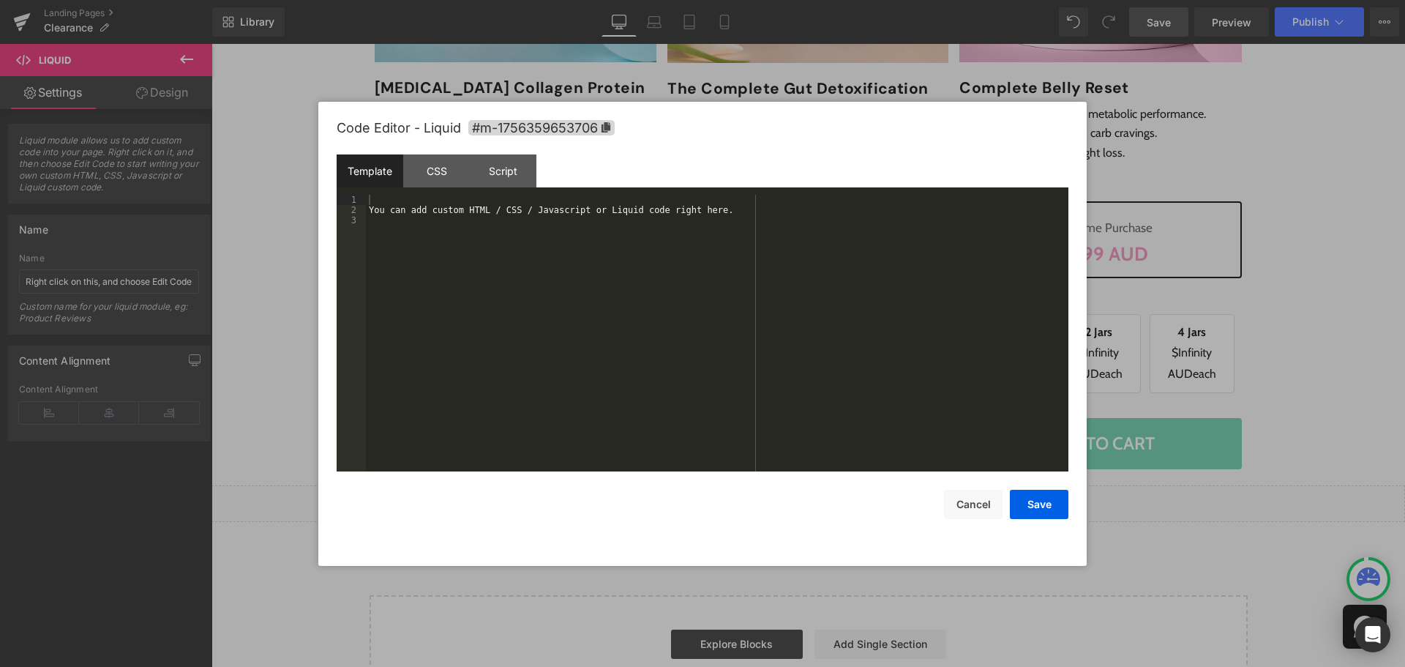
click at [565, 371] on div "You can add custom HTML / CSS / Javascript or Liquid code right here." at bounding box center [717, 343] width 702 height 297
click at [424, 165] on div "CSS" at bounding box center [436, 170] width 67 height 33
click at [429, 299] on div "#m-1756359653706 { }" at bounding box center [717, 343] width 702 height 297
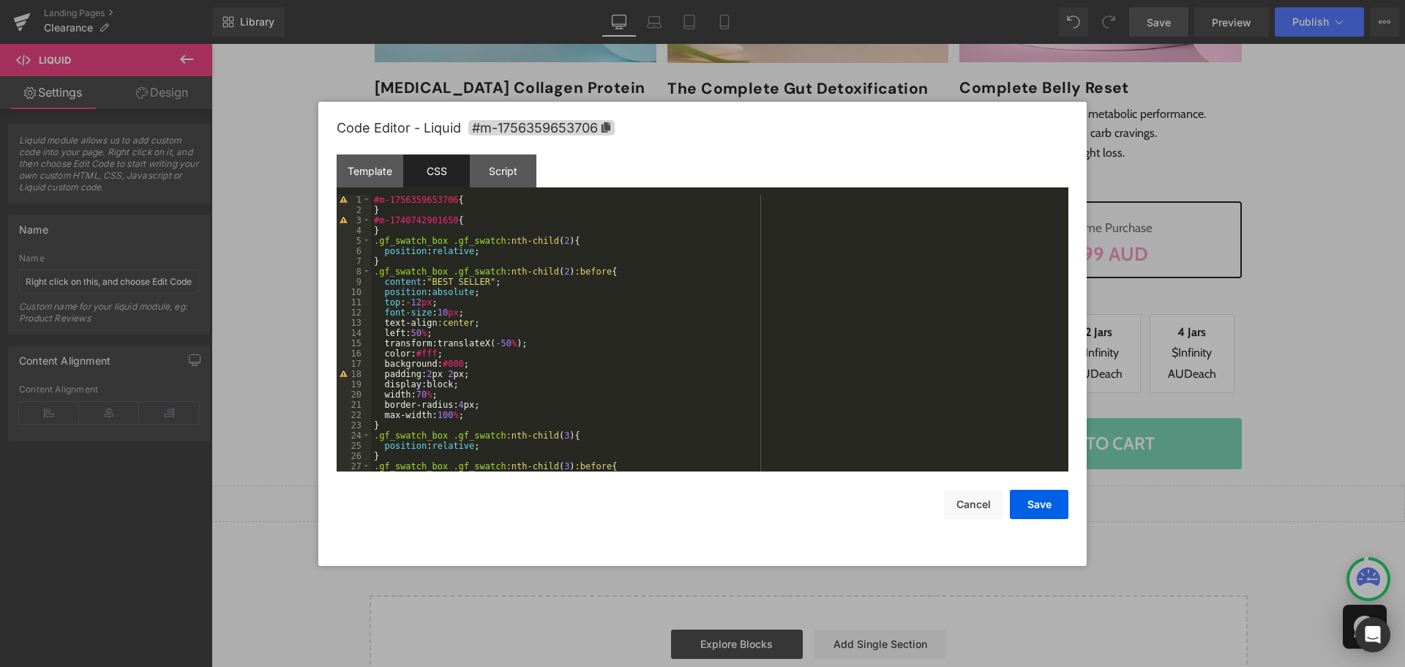
scroll to position [0, 0]
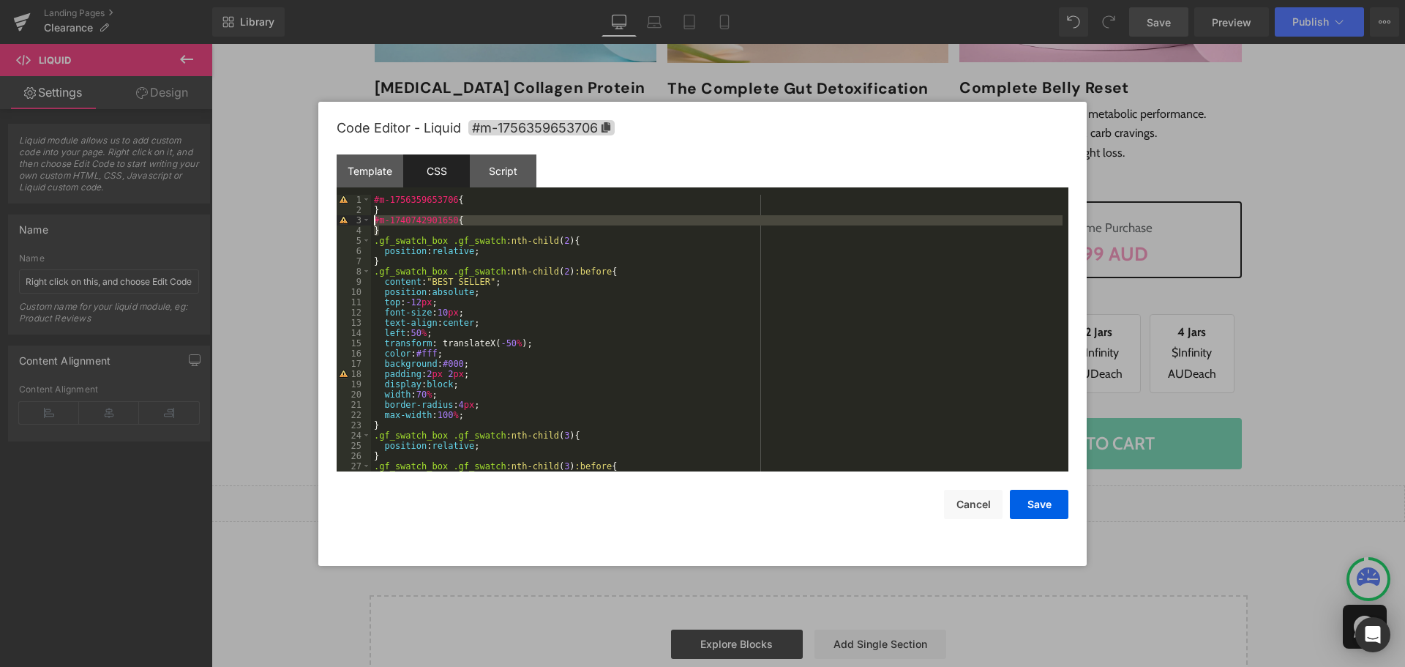
drag, startPoint x: 383, startPoint y: 228, endPoint x: 372, endPoint y: 223, distance: 12.1
click at [372, 223] on div "#m-1756359653706 { } #m-1740742901650 { } .gf_swatch_box .gf_swatch :nth-child …" at bounding box center [716, 343] width 691 height 297
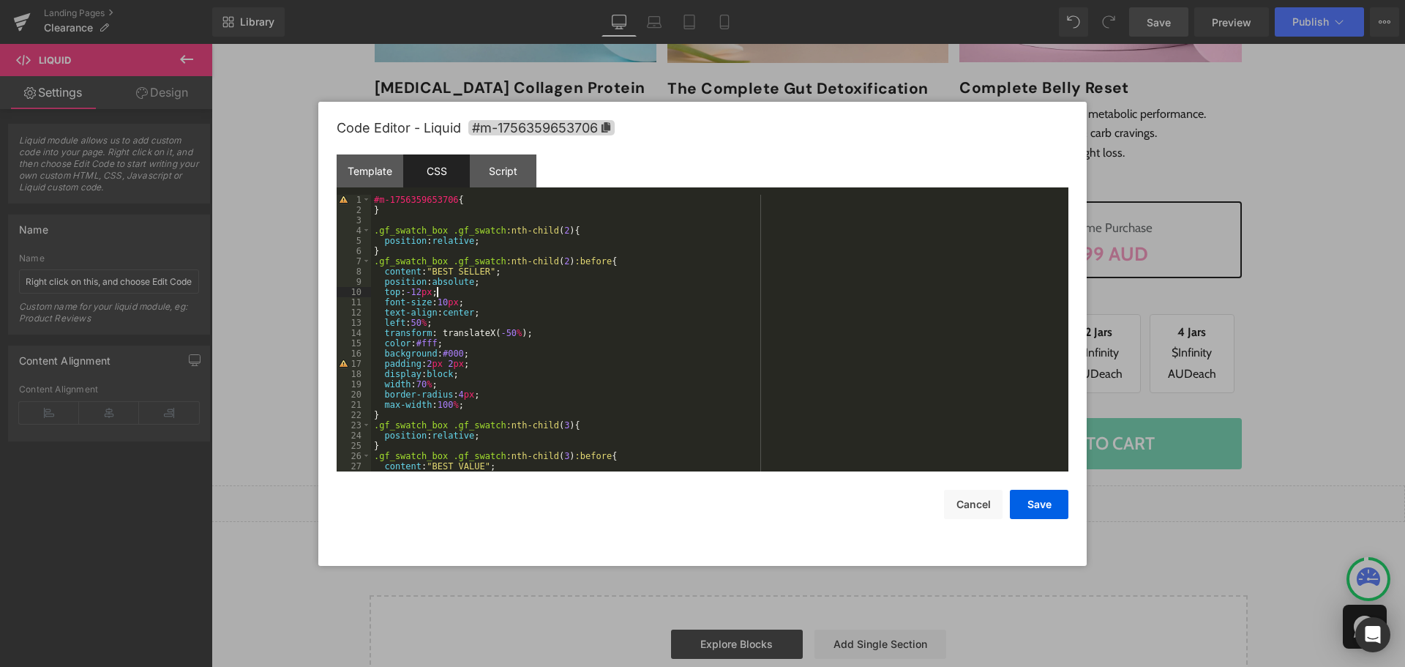
click at [663, 289] on div "#m-1756359653706 { } .gf_swatch_box .gf_swatch :nth-child ( 2 ) { position : re…" at bounding box center [716, 343] width 691 height 297
click at [1047, 510] on button "Save" at bounding box center [1039, 503] width 59 height 29
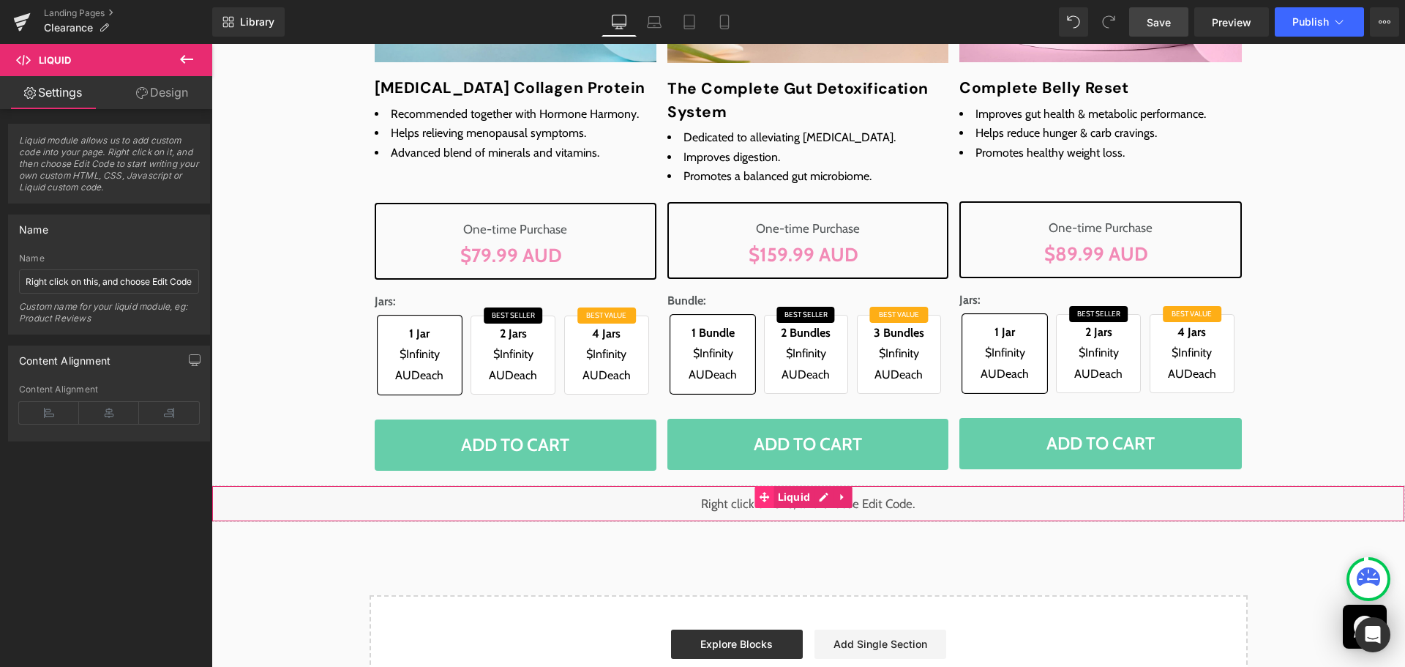
click at [770, 503] on span at bounding box center [764, 497] width 19 height 22
click at [124, 291] on input "Right click on this, and choose Edit Code." at bounding box center [109, 281] width 180 height 24
paste input "Before After Badge CSS"
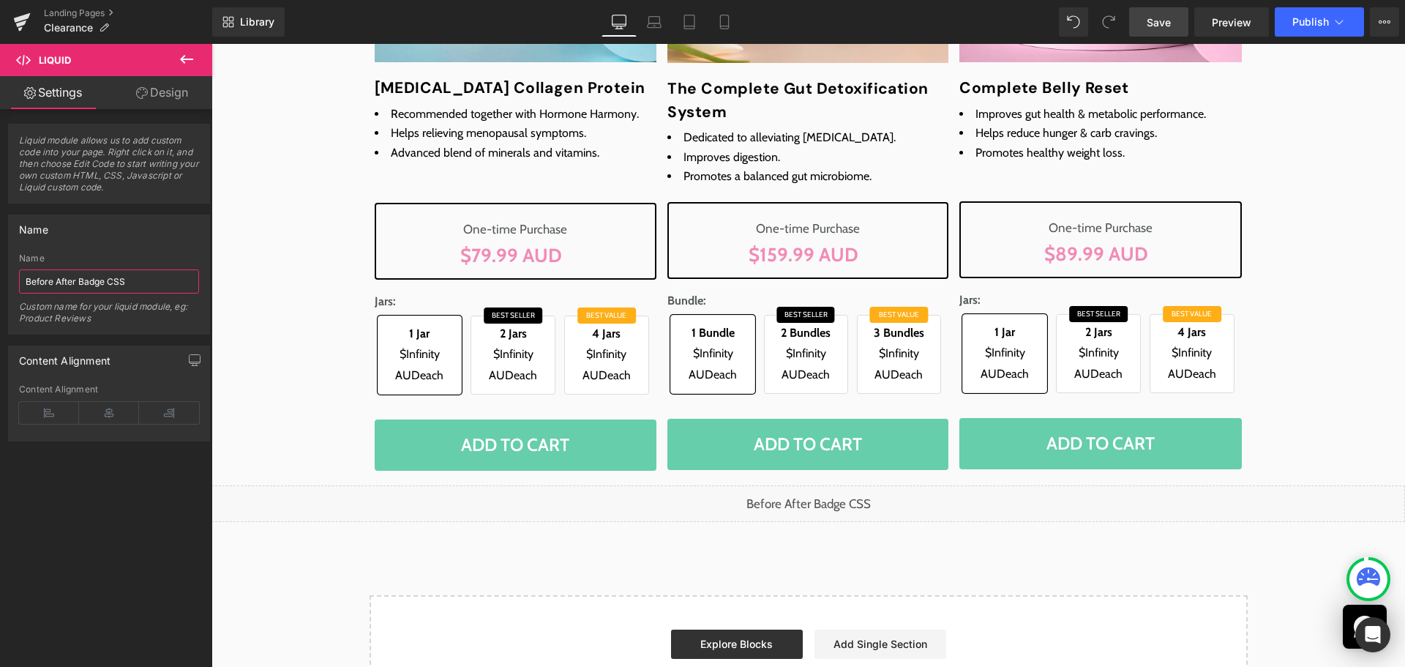
type input "Before After Badge CSS"
click at [147, 246] on div "Name Before After Badge CSS Name Before After Badge CSS Custom name for your li…" at bounding box center [109, 274] width 202 height 120
click at [1145, 22] on link "Save" at bounding box center [1158, 21] width 59 height 29
